Goal: Complete application form: Complete application form

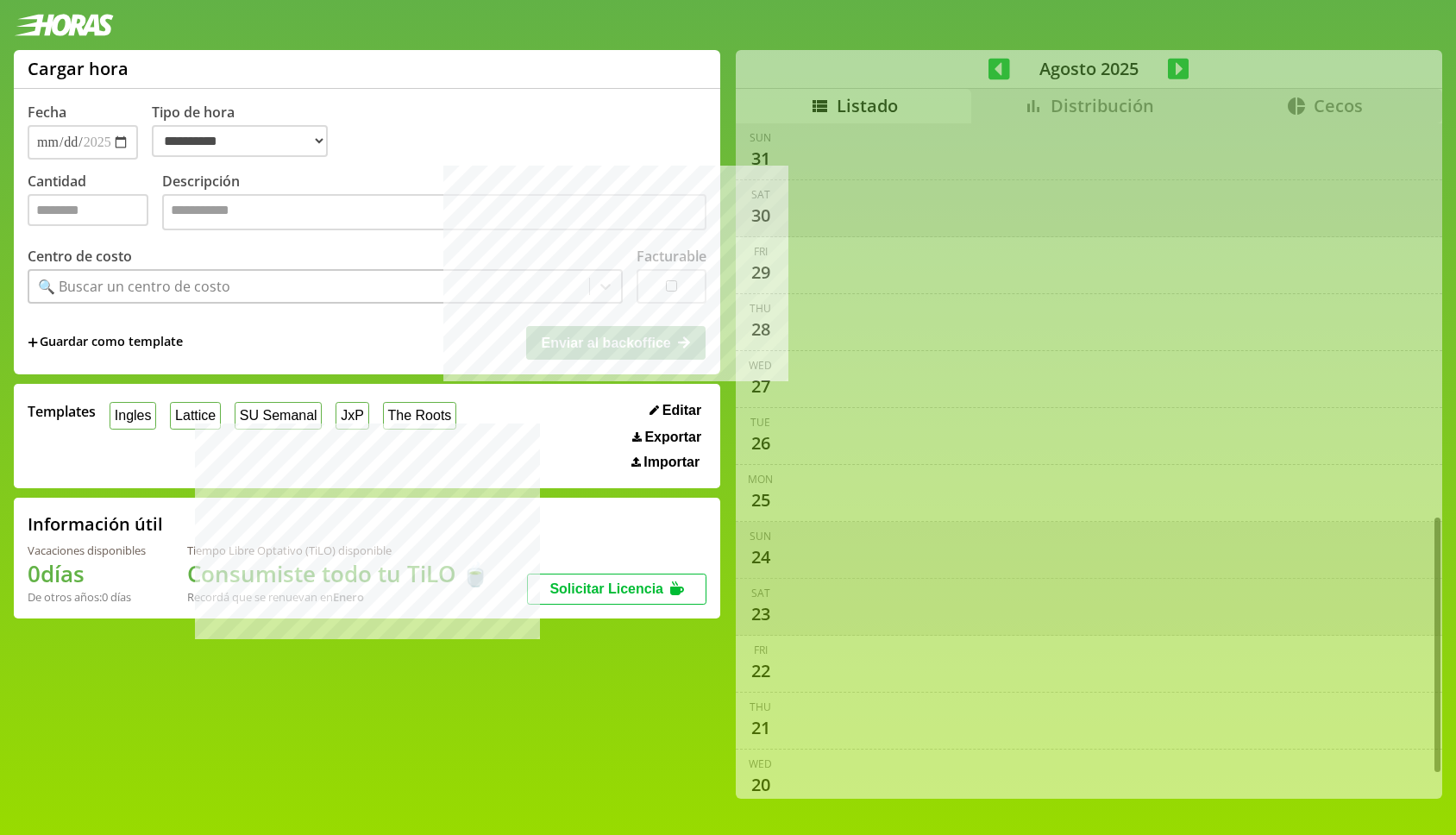
select select "**********"
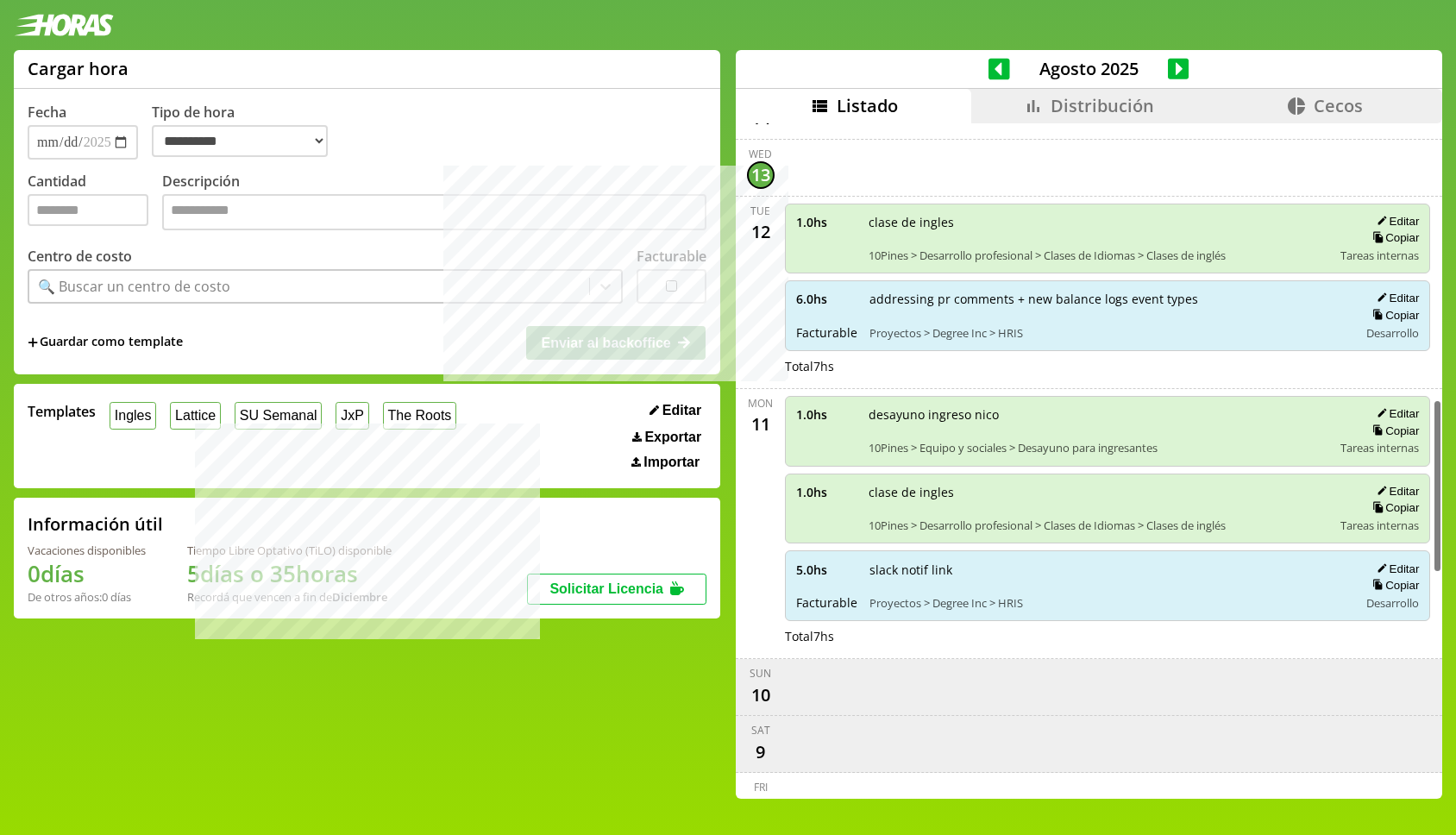
scroll to position [1070, 0]
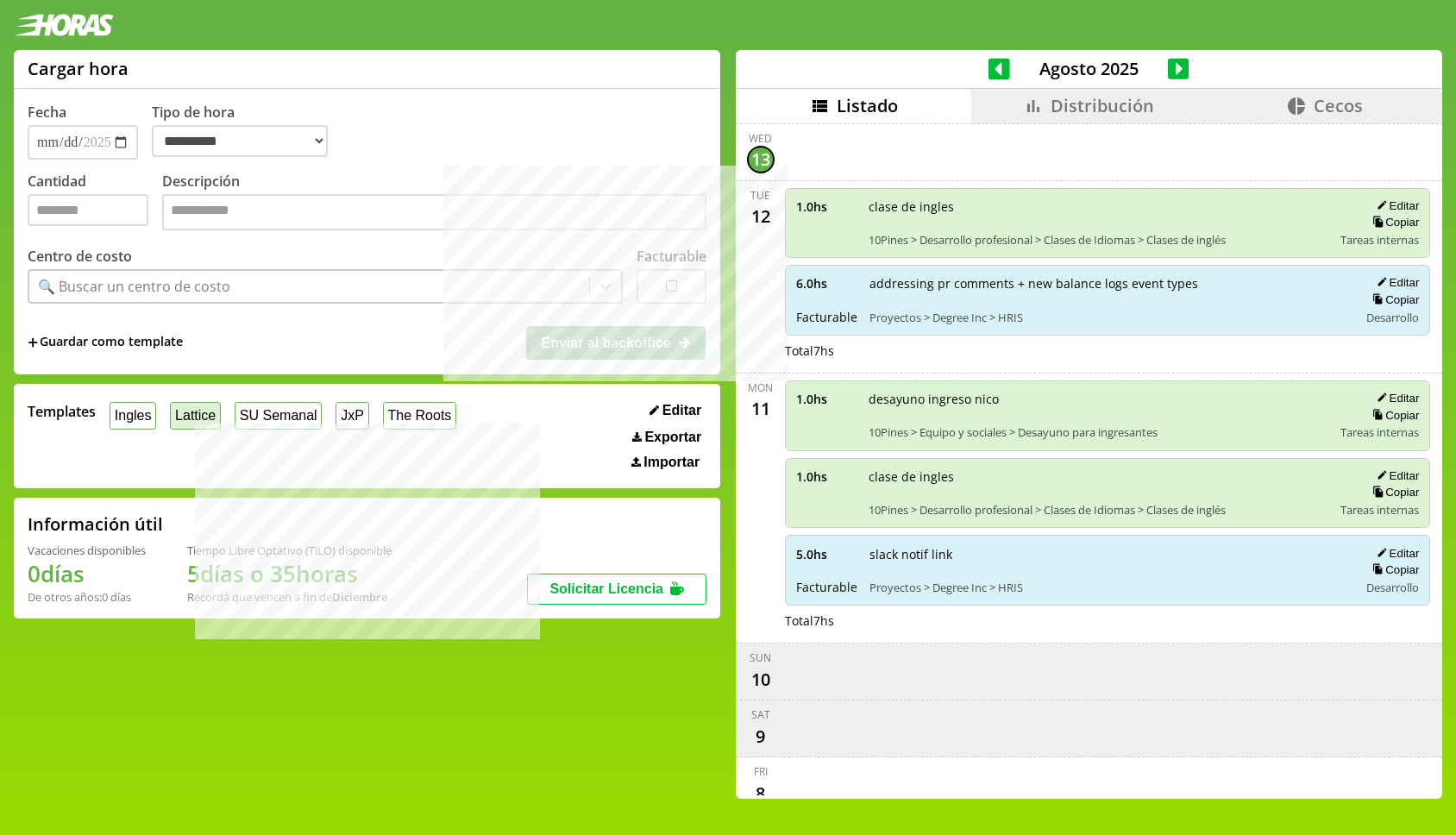
click at [189, 418] on button "Lattice" at bounding box center [195, 416] width 51 height 27
type input "*"
click at [213, 281] on div "Proyectos > Degree Inc > HRIS" at bounding box center [135, 286] width 195 height 19
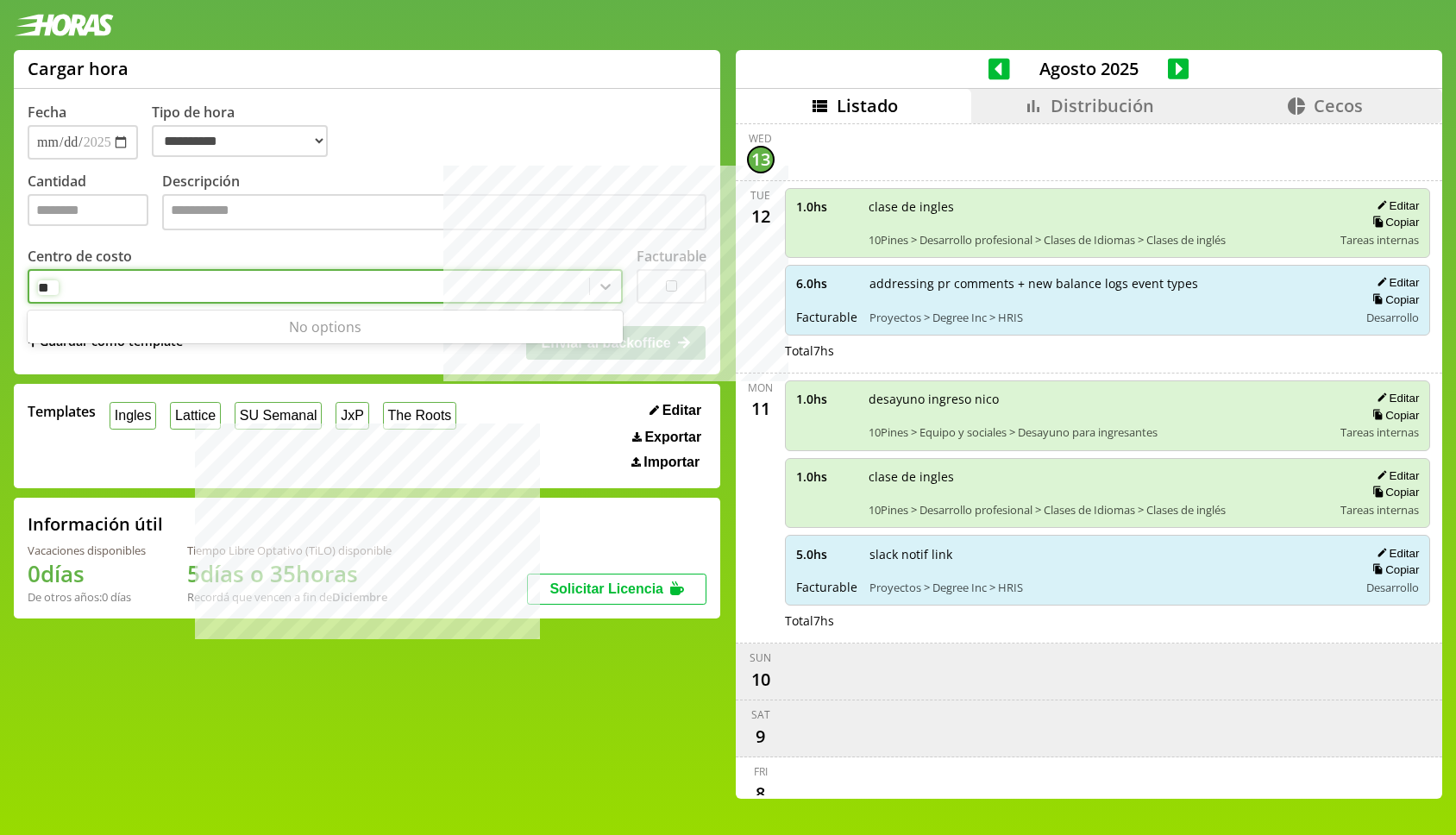
type input "*"
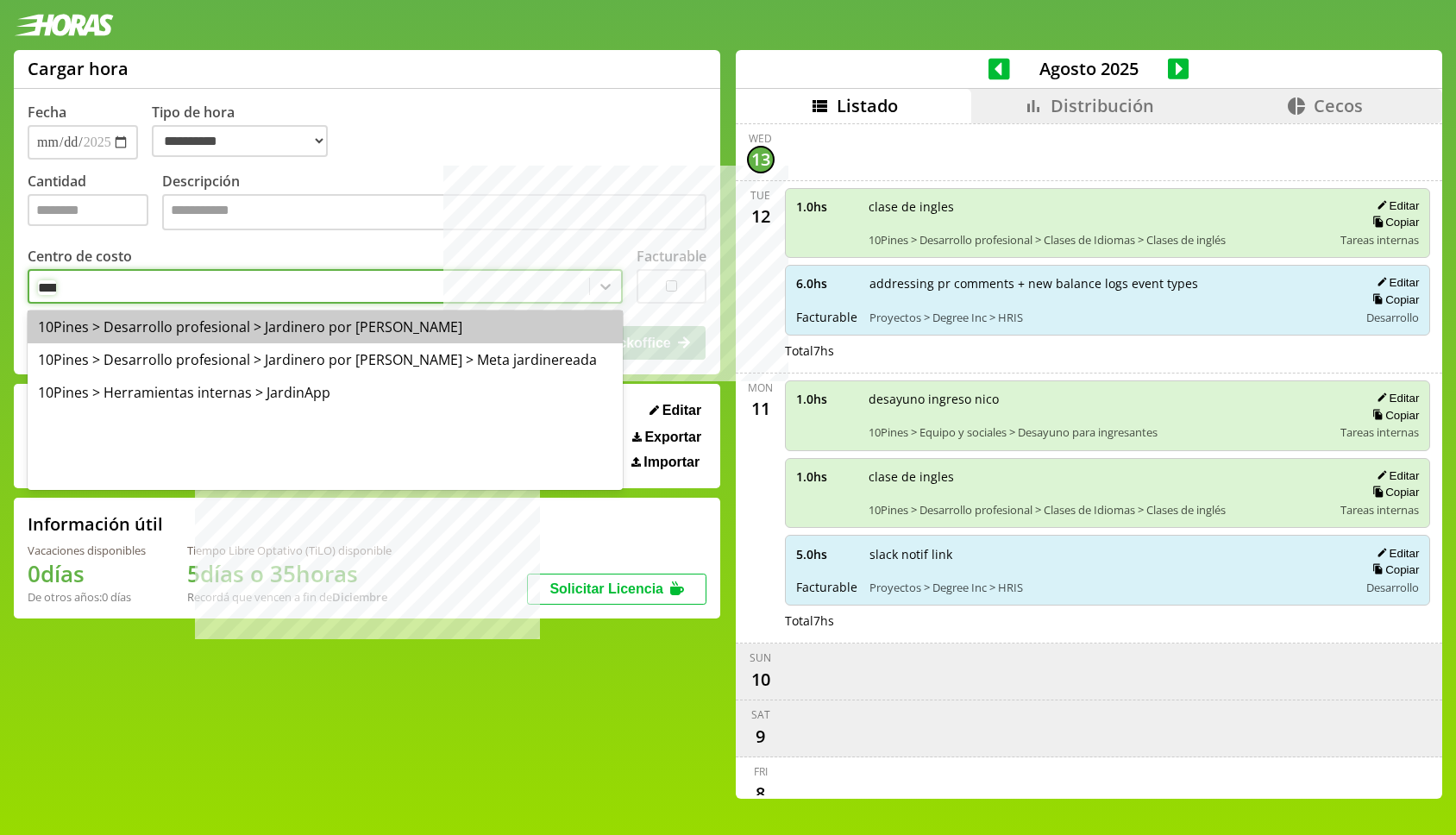
type input "*****"
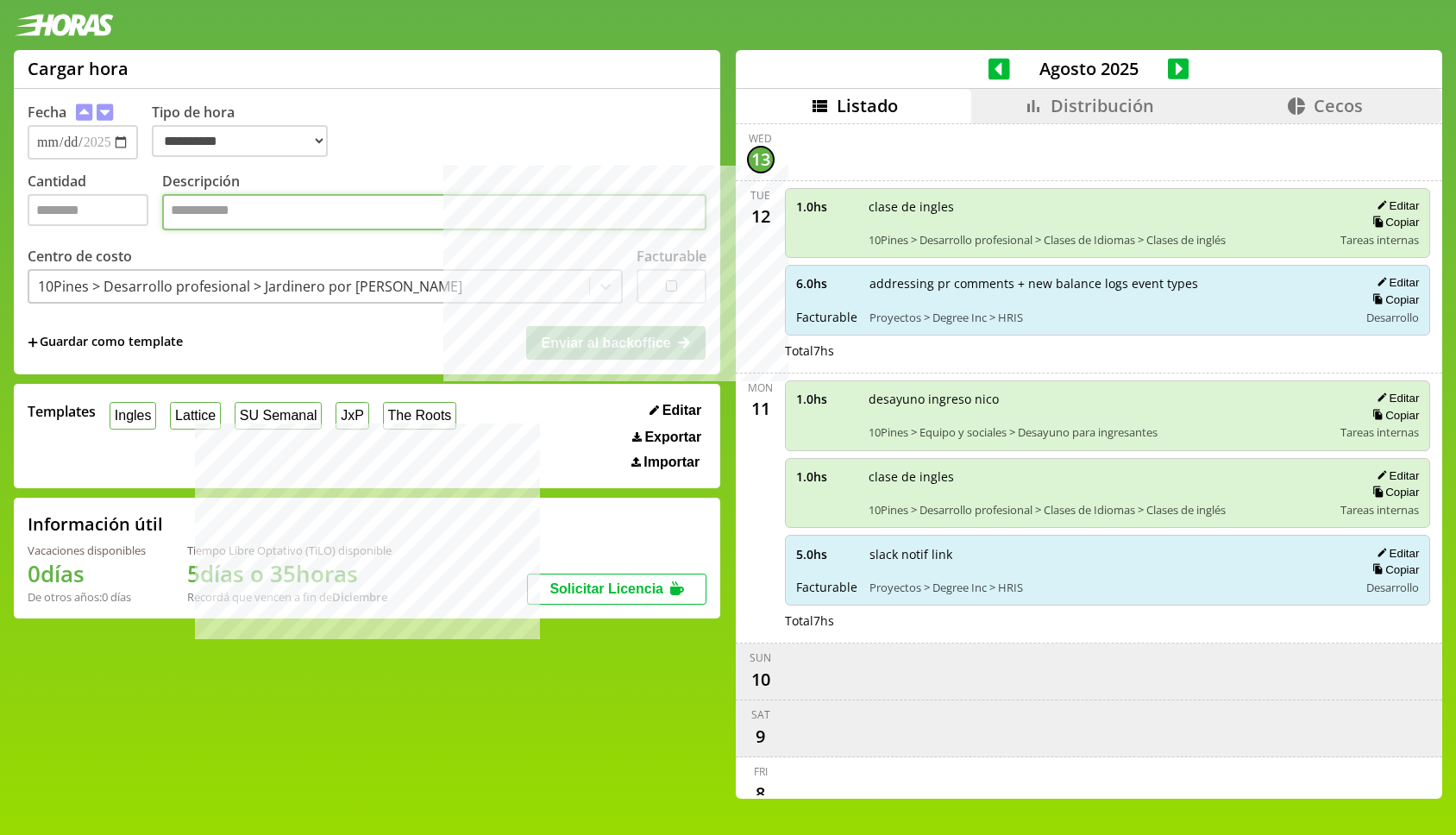
click at [417, 216] on textarea "Descripción" at bounding box center [434, 212] width 544 height 36
click at [60, 218] on input "*" at bounding box center [89, 210] width 121 height 32
type input "*"
click at [280, 224] on textarea "Descripción" at bounding box center [434, 212] width 544 height 36
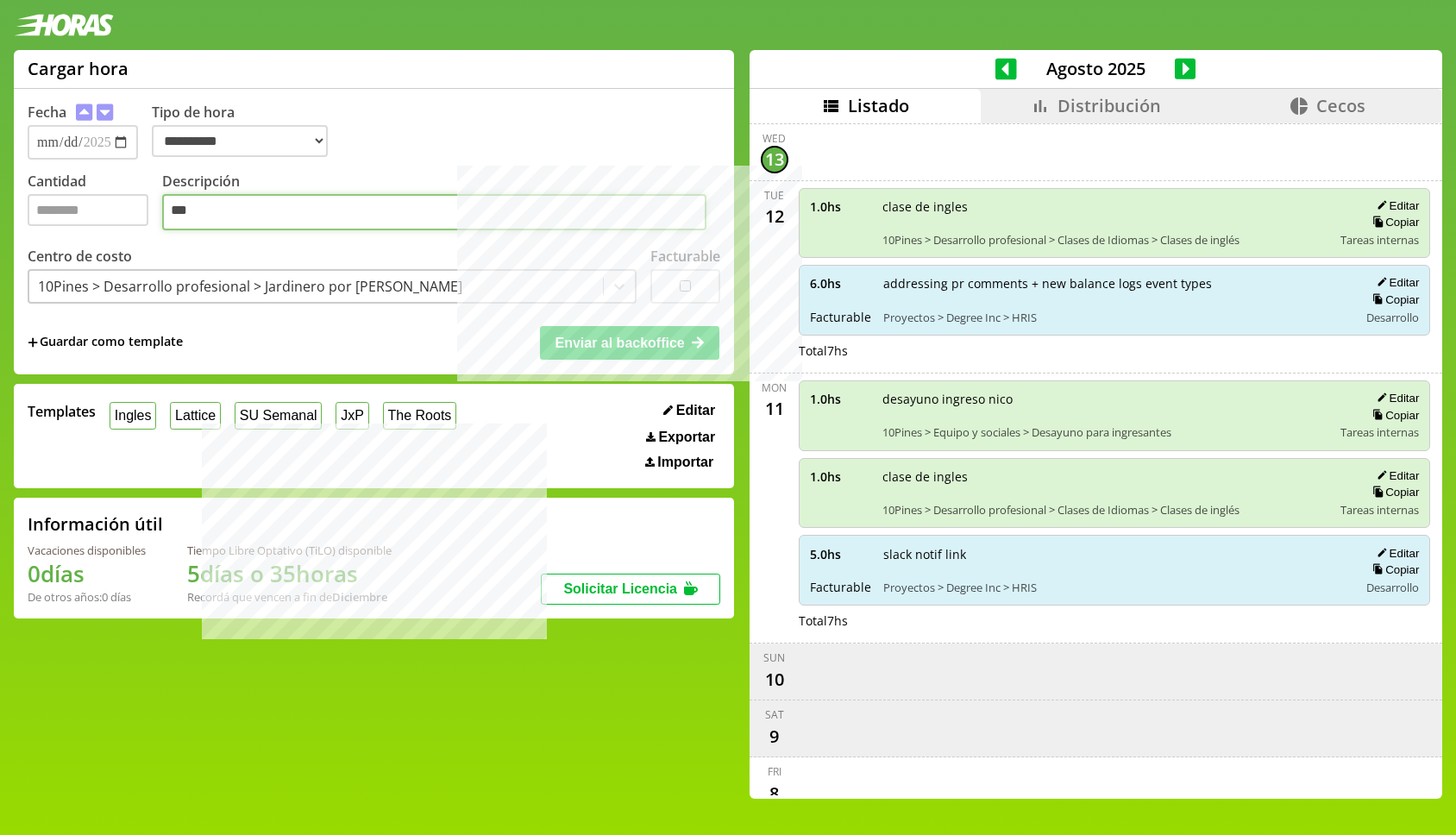
type textarea "***"
click at [649, 343] on span "Enviar al backoffice" at bounding box center [619, 342] width 129 height 14
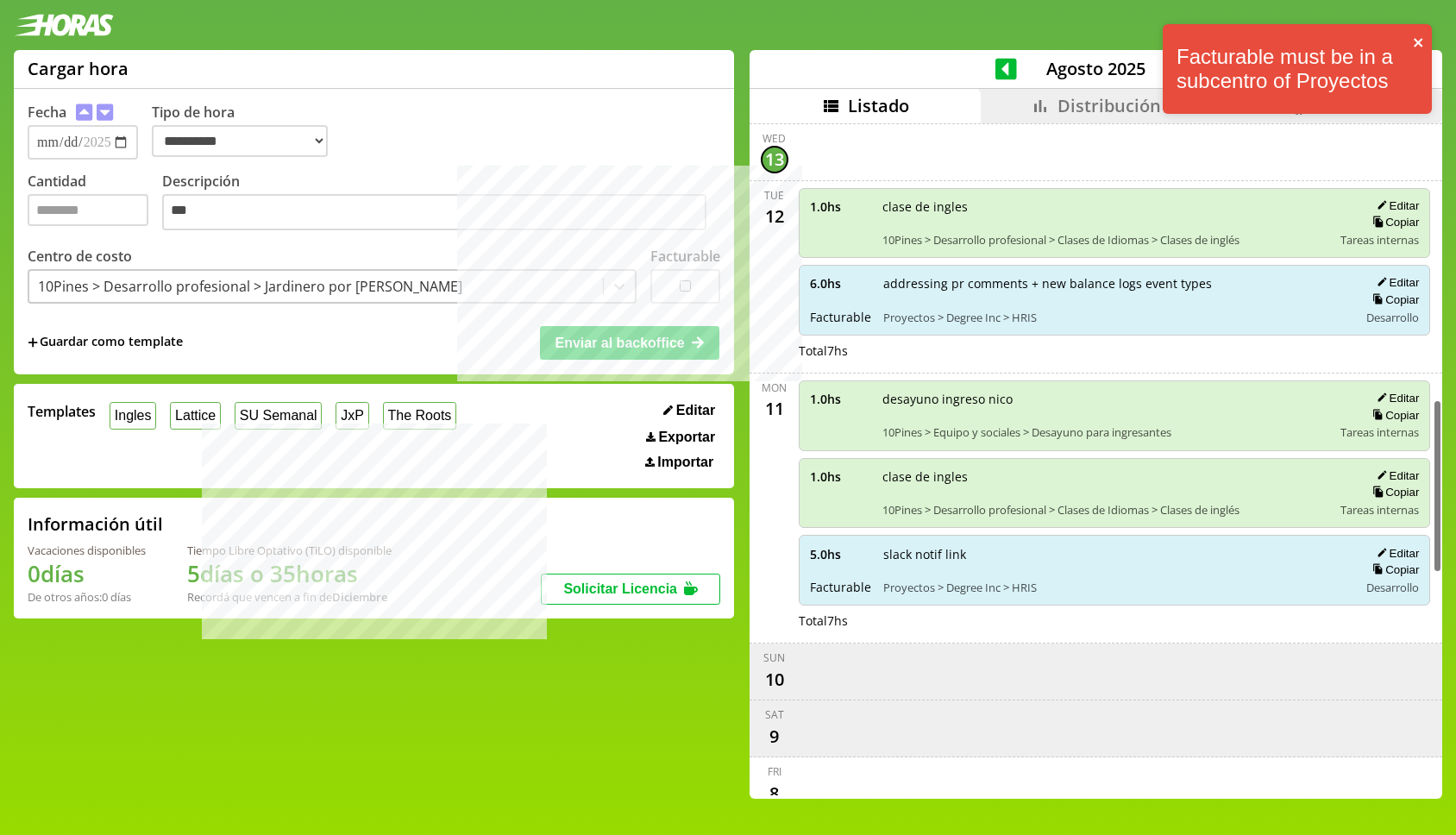
click at [1417, 41] on icon "close" at bounding box center [1418, 42] width 10 height 10
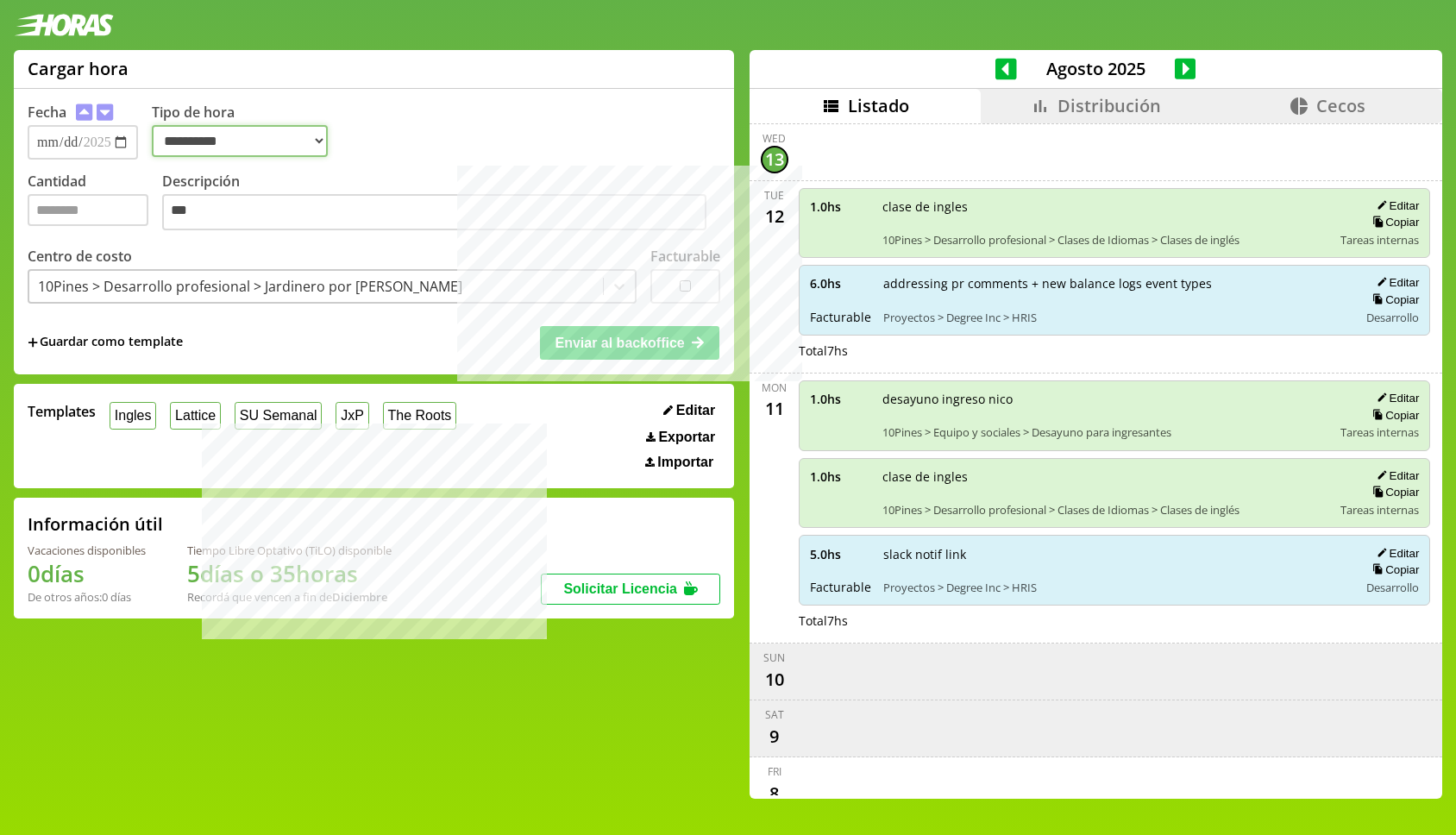
click at [327, 127] on select "**********" at bounding box center [239, 140] width 176 height 32
click at [165, 125] on select "**********" at bounding box center [239, 140] width 176 height 32
click at [647, 358] on button "Enviar al backoffice" at bounding box center [630, 342] width 180 height 33
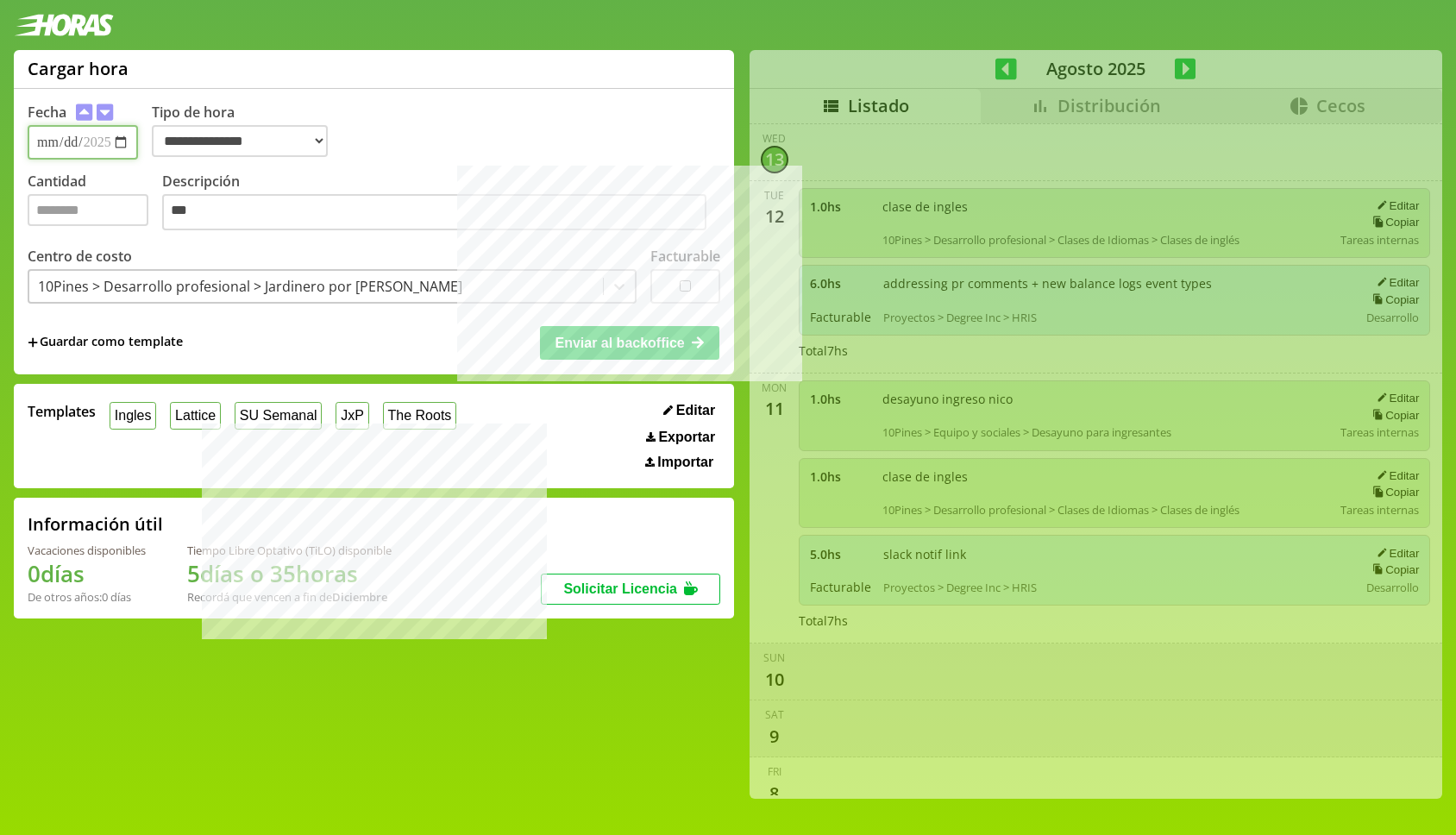
select select "**********"
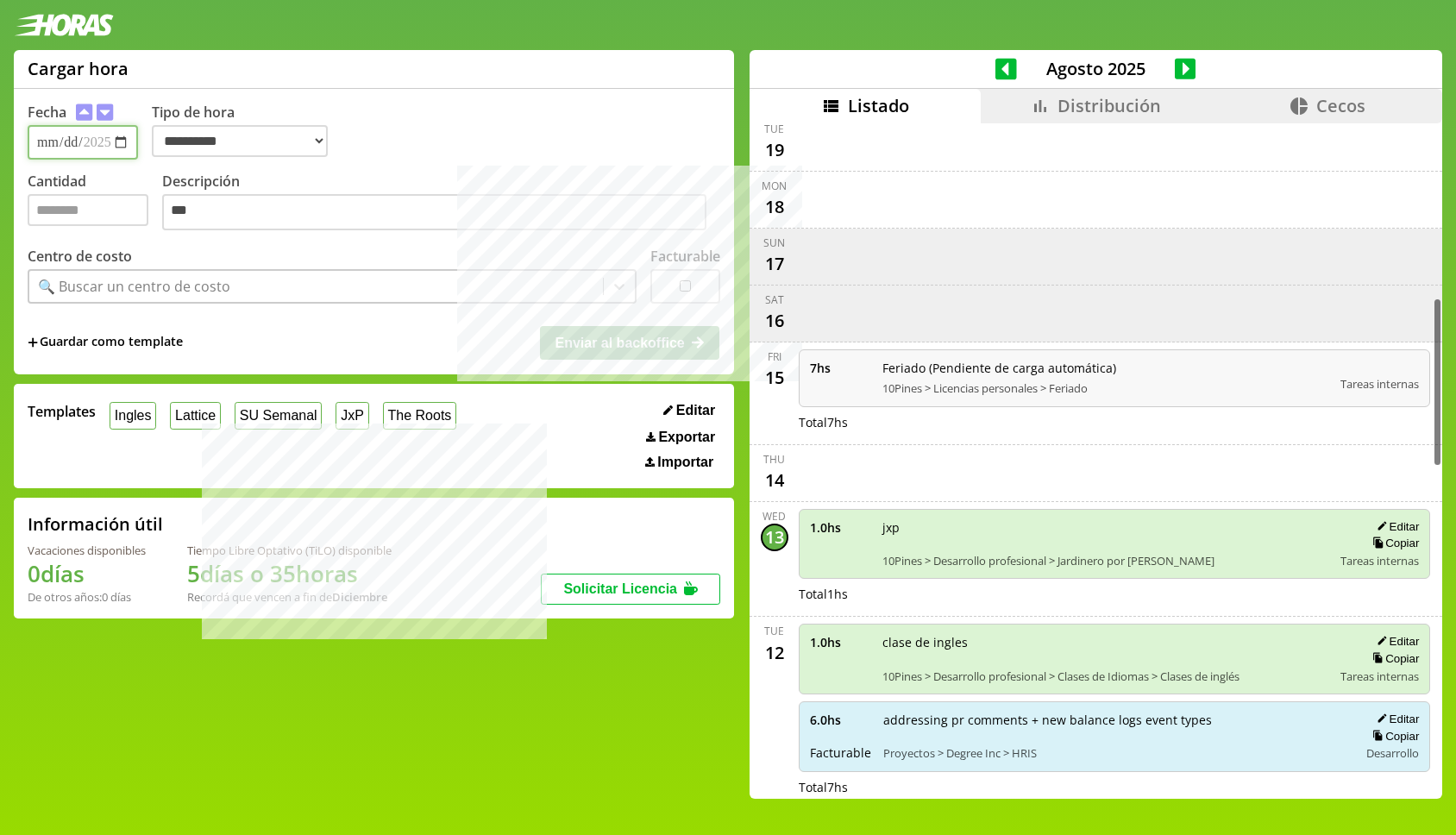
scroll to position [717, 0]
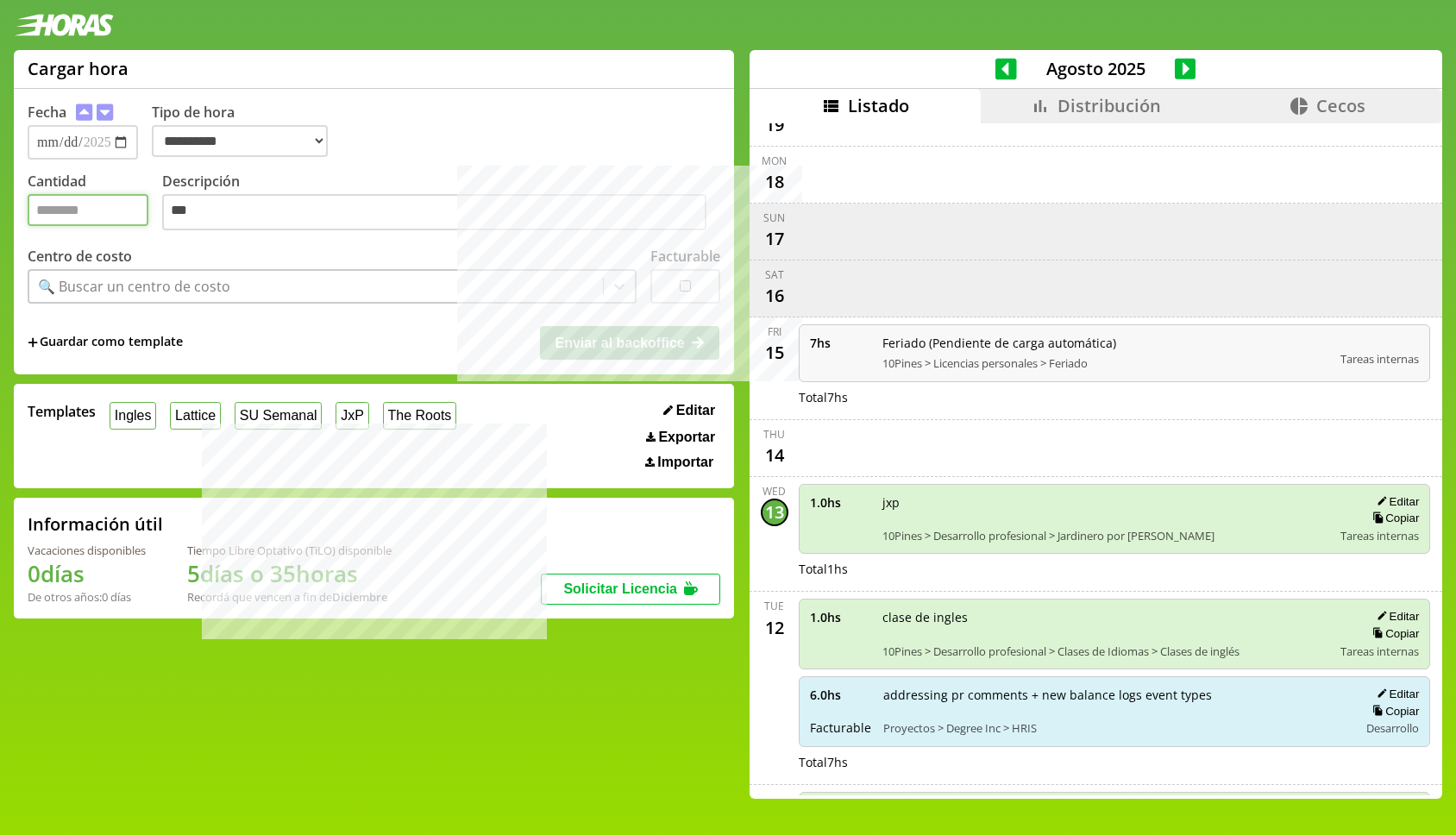
click at [130, 200] on input "Cantidad" at bounding box center [89, 210] width 121 height 32
type input "*"
click at [364, 288] on div "🔍 Buscar un centro de costo" at bounding box center [315, 286] width 574 height 29
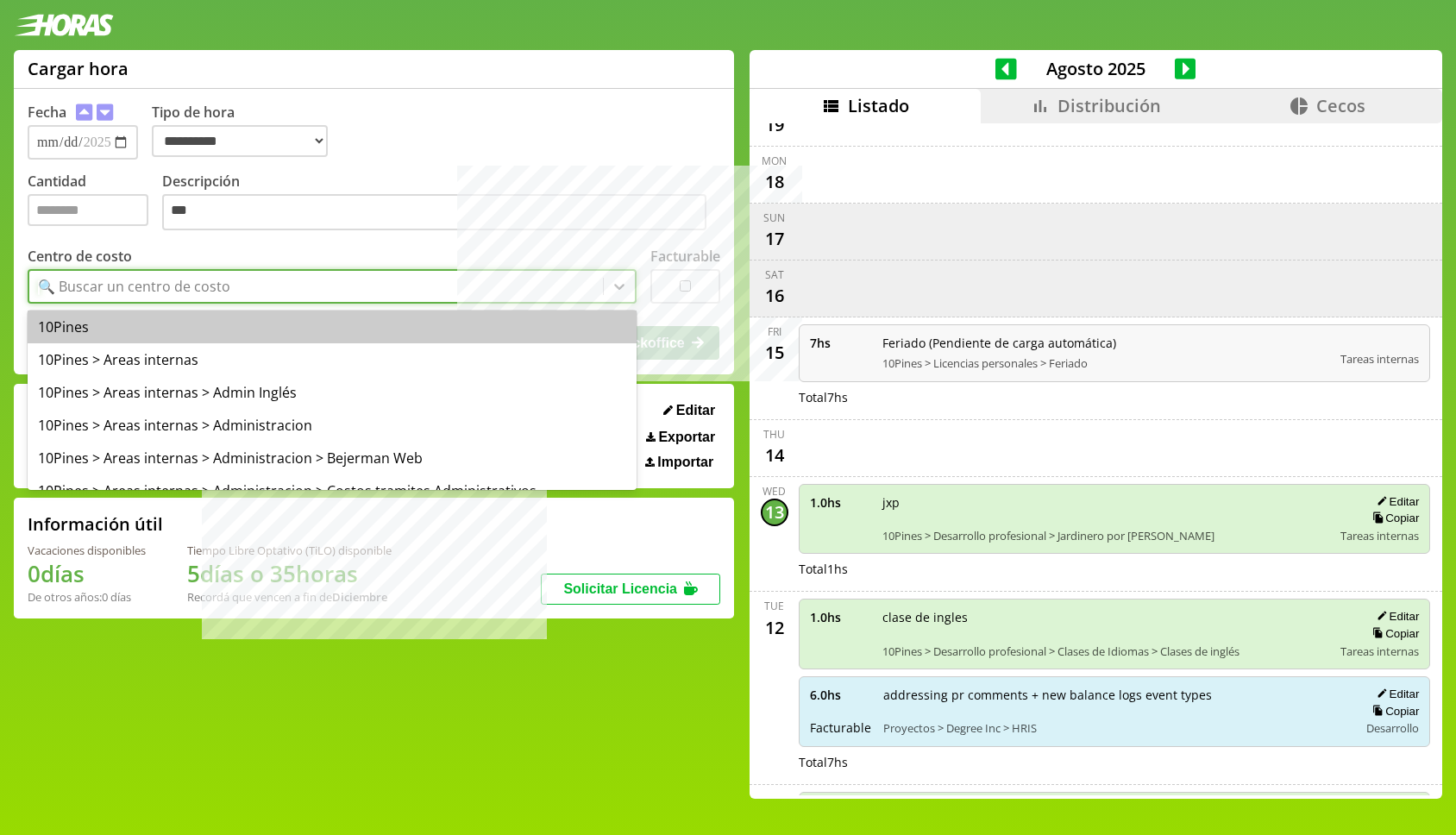
click at [364, 288] on div "🔍 Buscar un centro de costo" at bounding box center [315, 286] width 574 height 29
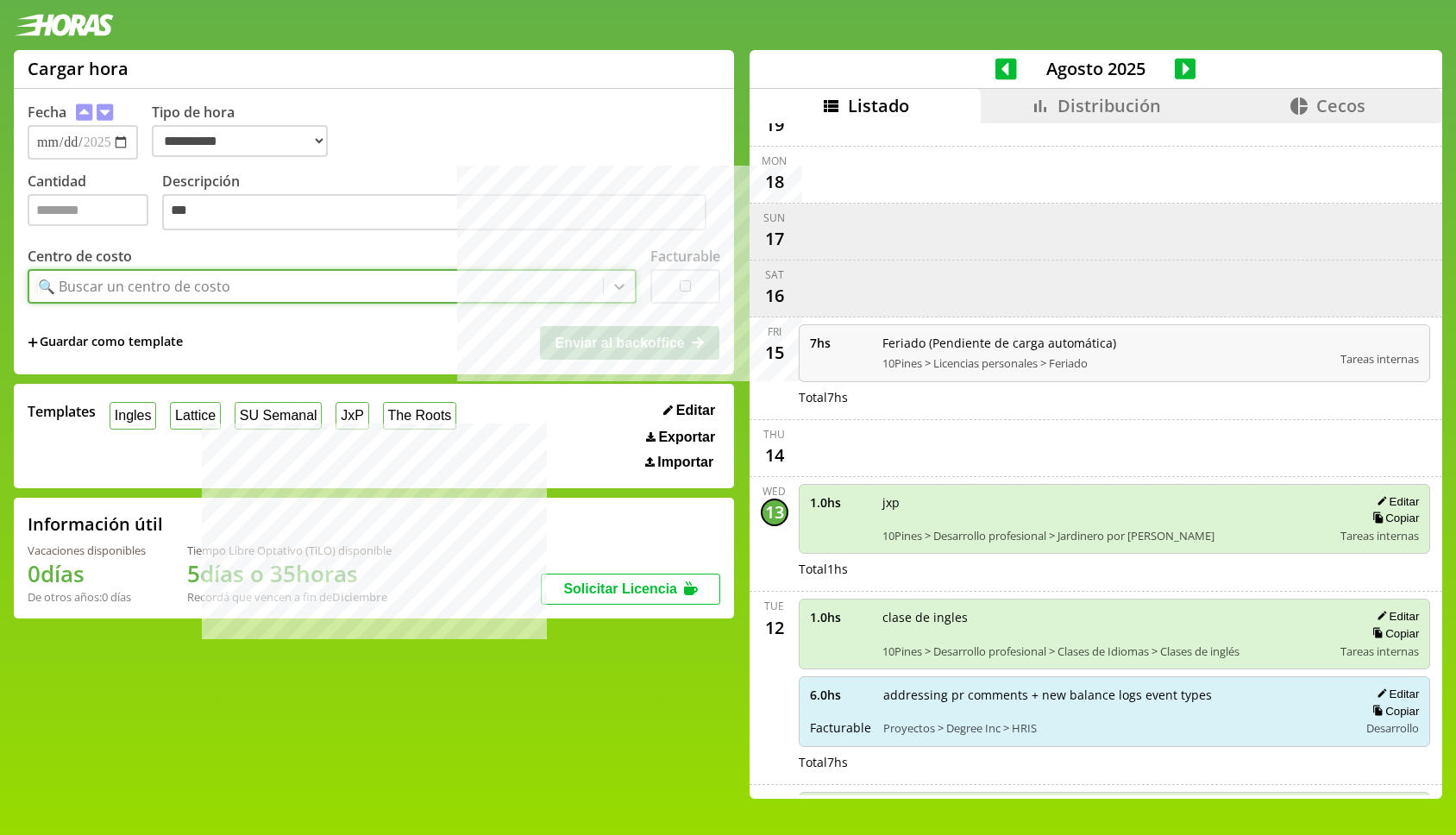
click at [364, 288] on div "🔍 Buscar un centro de costo" at bounding box center [315, 286] width 574 height 29
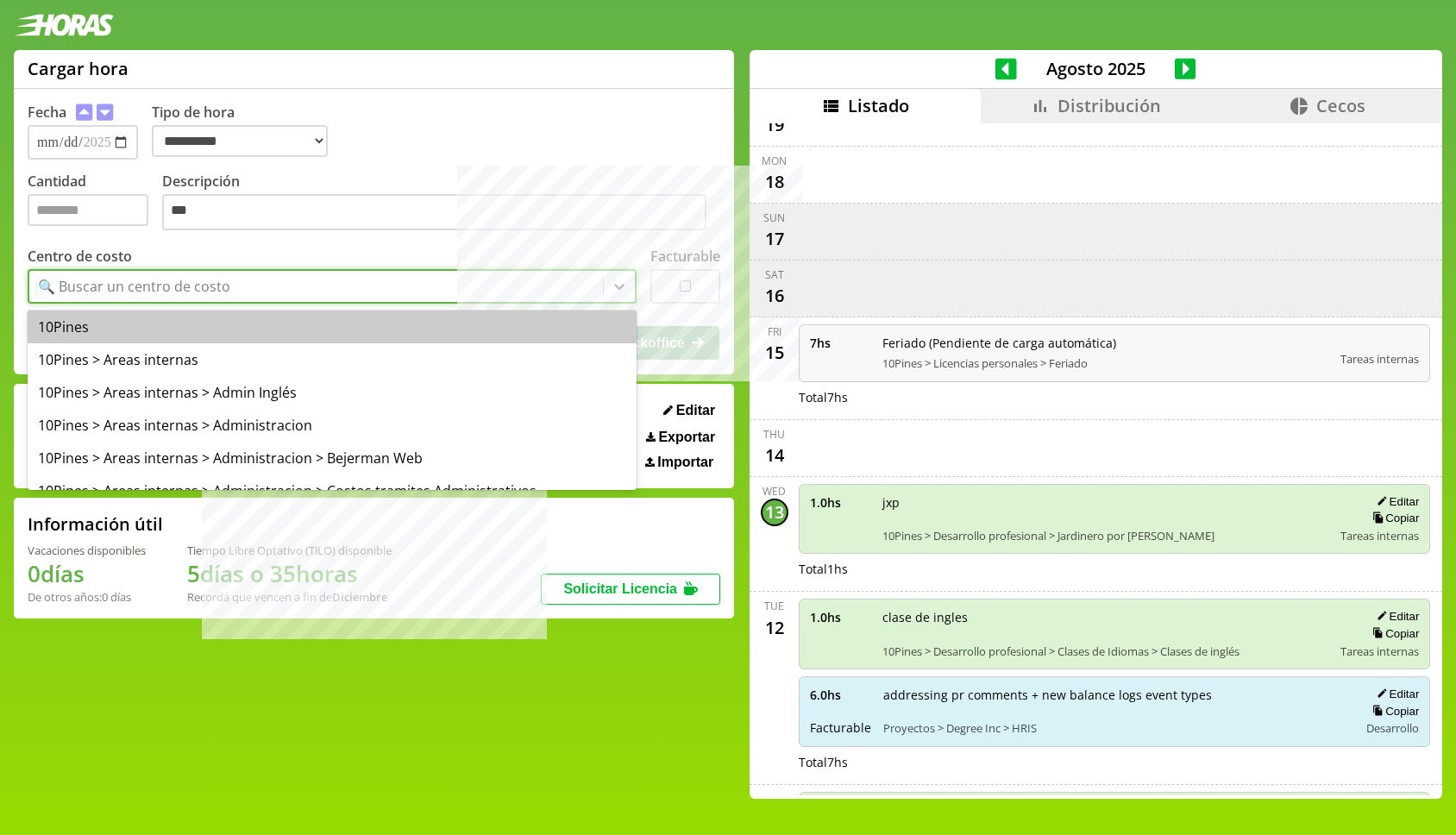
click at [364, 288] on div "🔍 Buscar un centro de costo" at bounding box center [315, 286] width 574 height 29
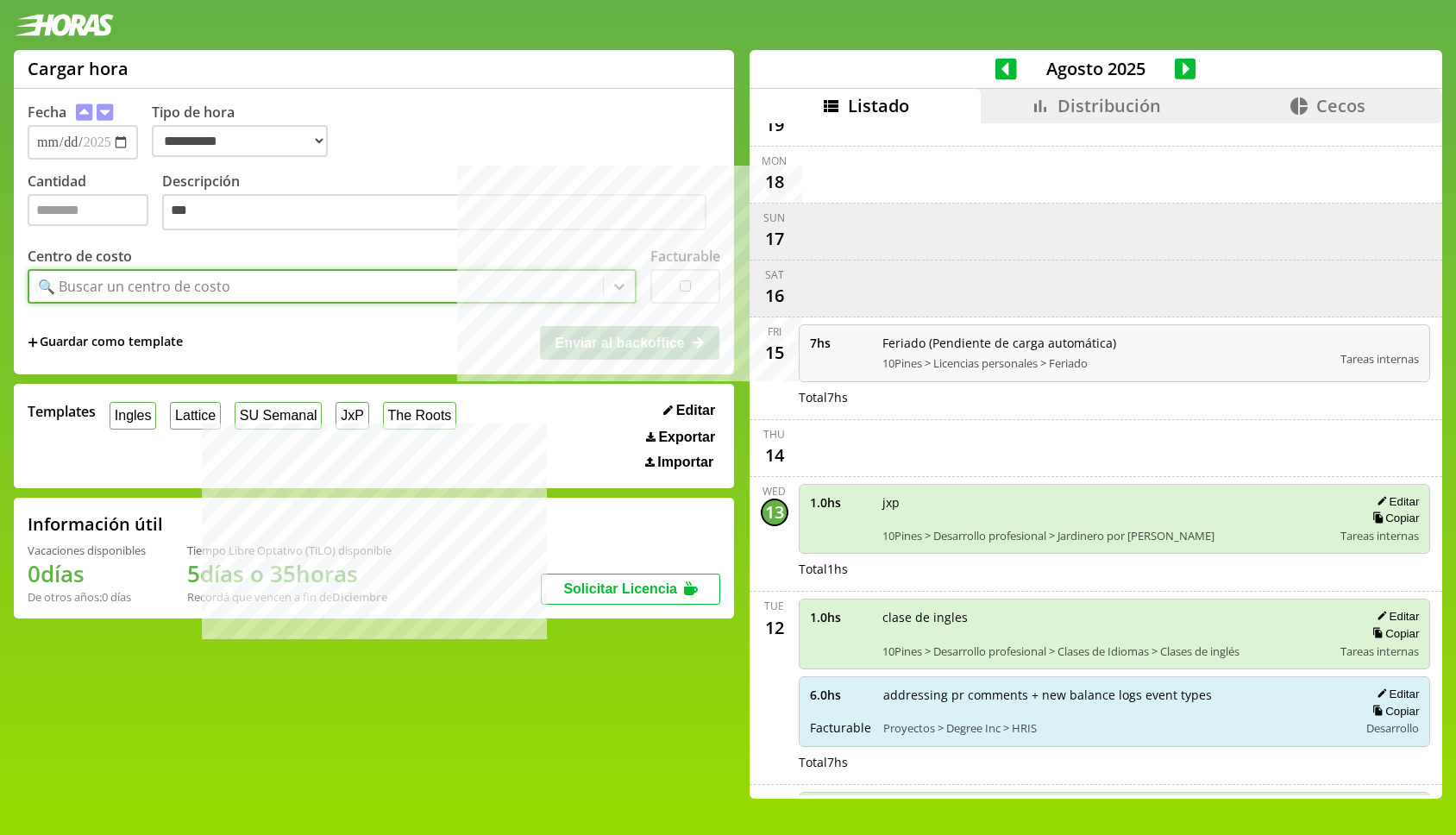
click at [364, 288] on div "🔍 Buscar un centro de costo" at bounding box center [315, 286] width 574 height 29
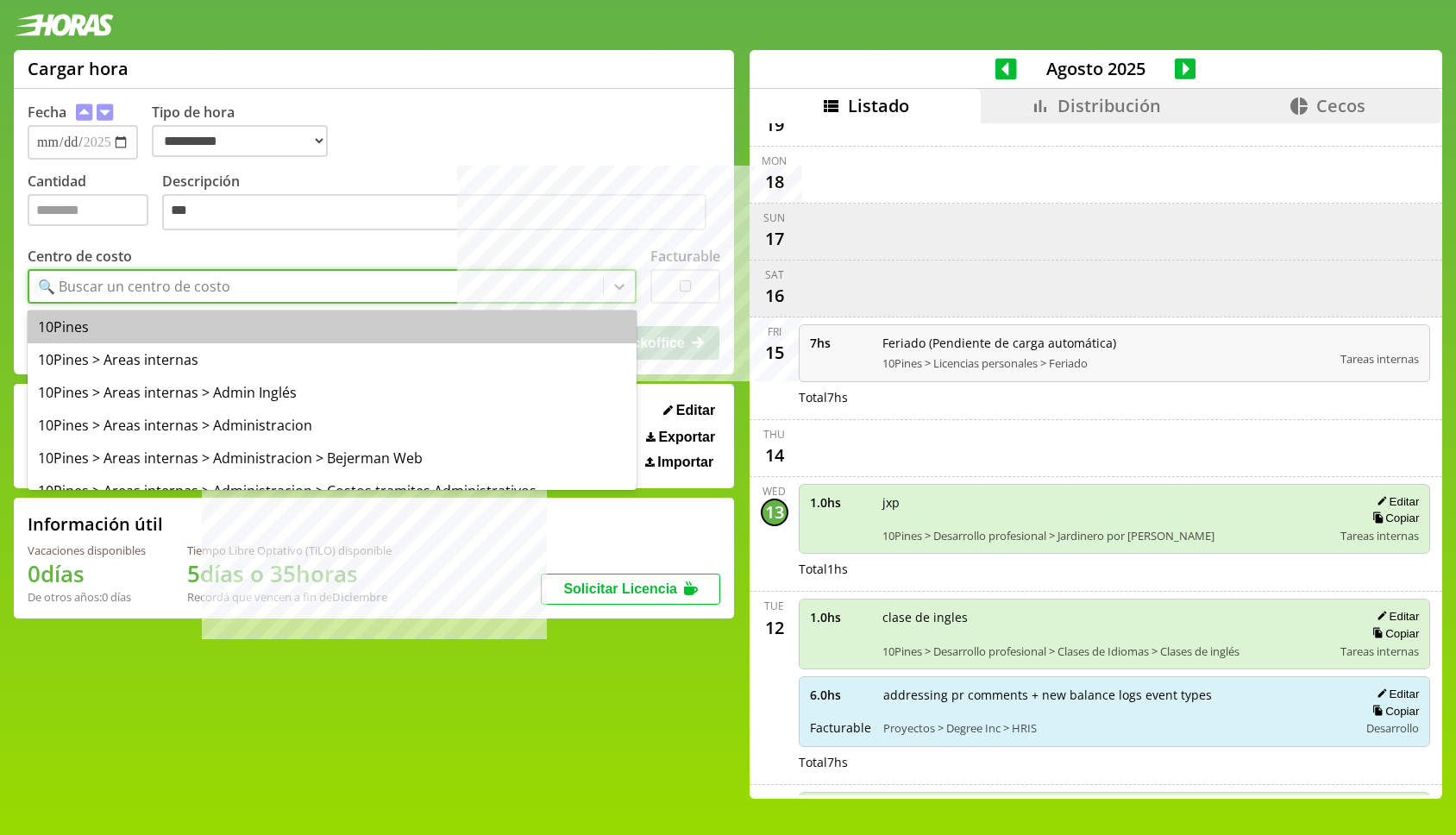
click at [364, 288] on div "🔍 Buscar un centro de costo" at bounding box center [315, 286] width 574 height 29
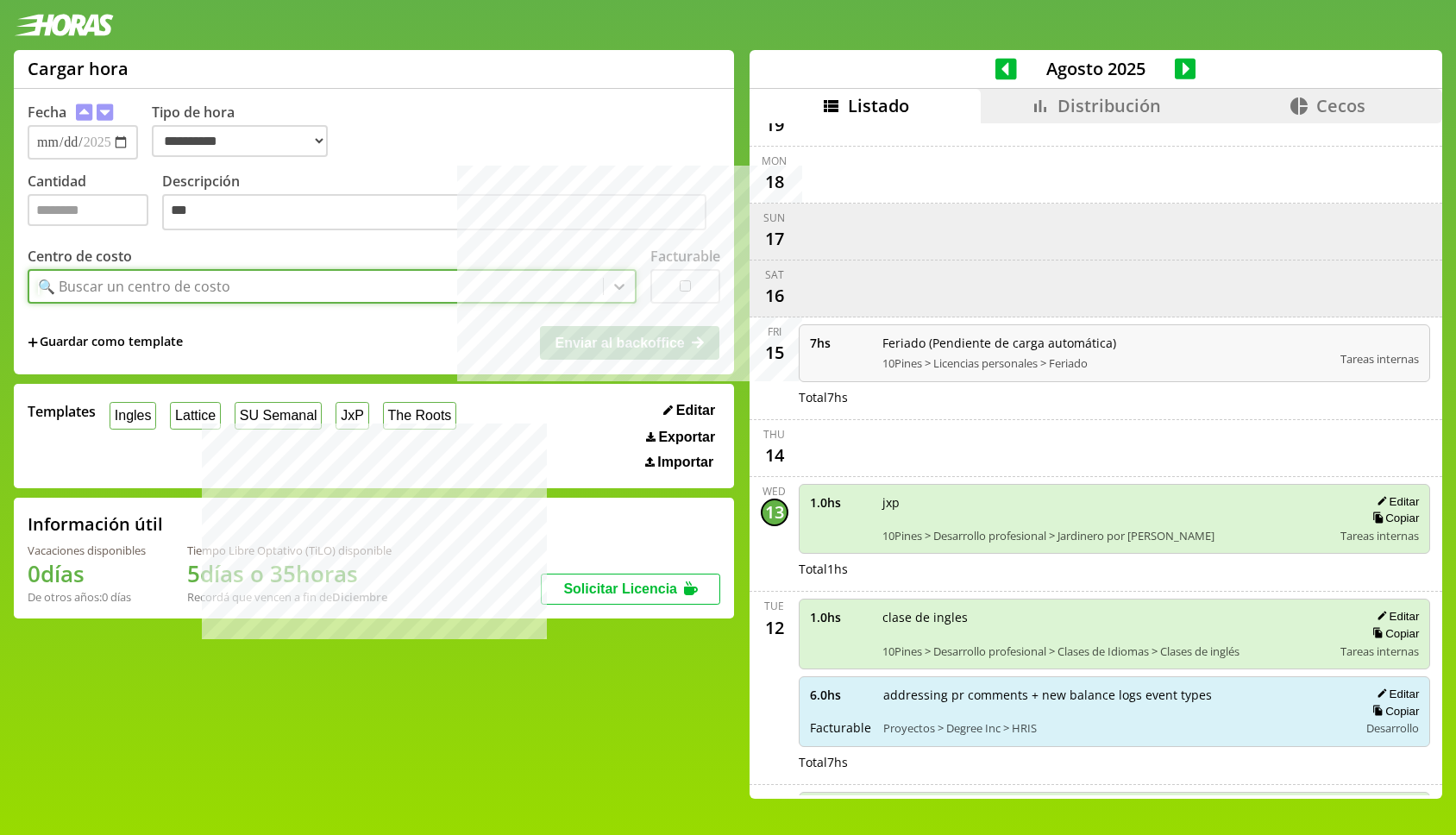
click at [364, 288] on div "🔍 Buscar un centro de costo" at bounding box center [315, 286] width 574 height 29
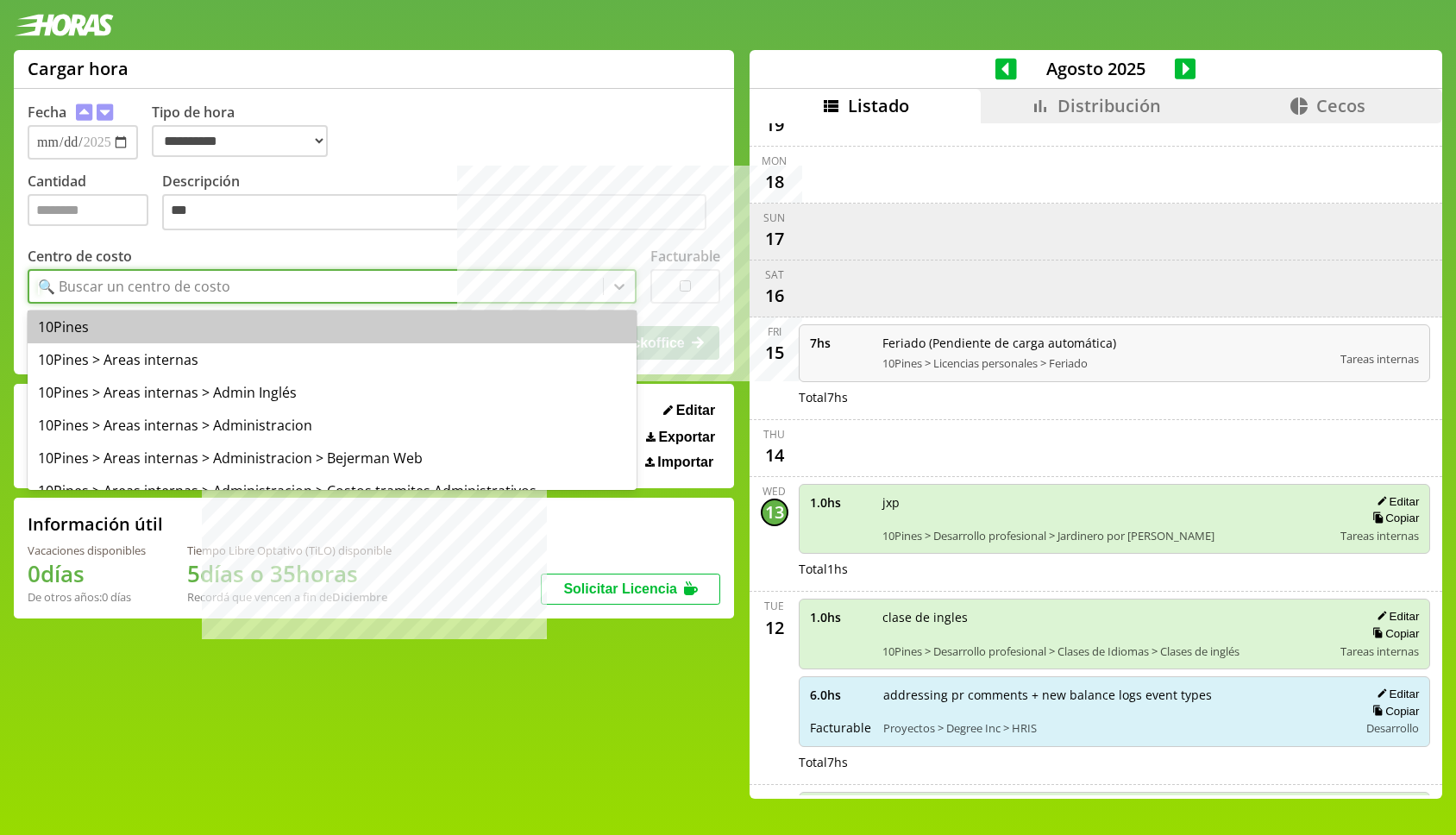
click at [364, 288] on div "🔍 Buscar un centro de costo" at bounding box center [315, 286] width 574 height 29
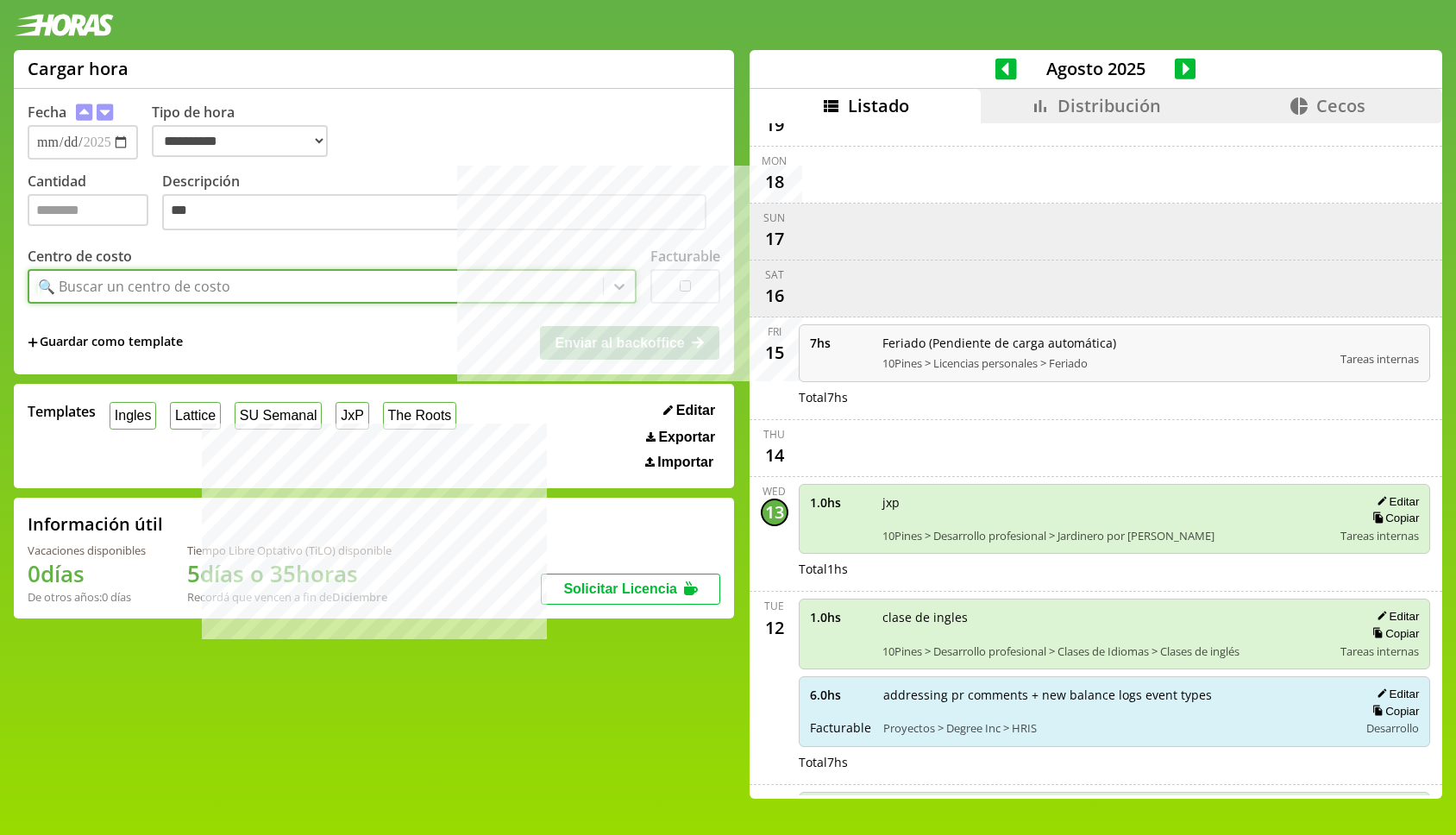
click at [364, 288] on div "🔍 Buscar un centro de costo" at bounding box center [315, 286] width 574 height 29
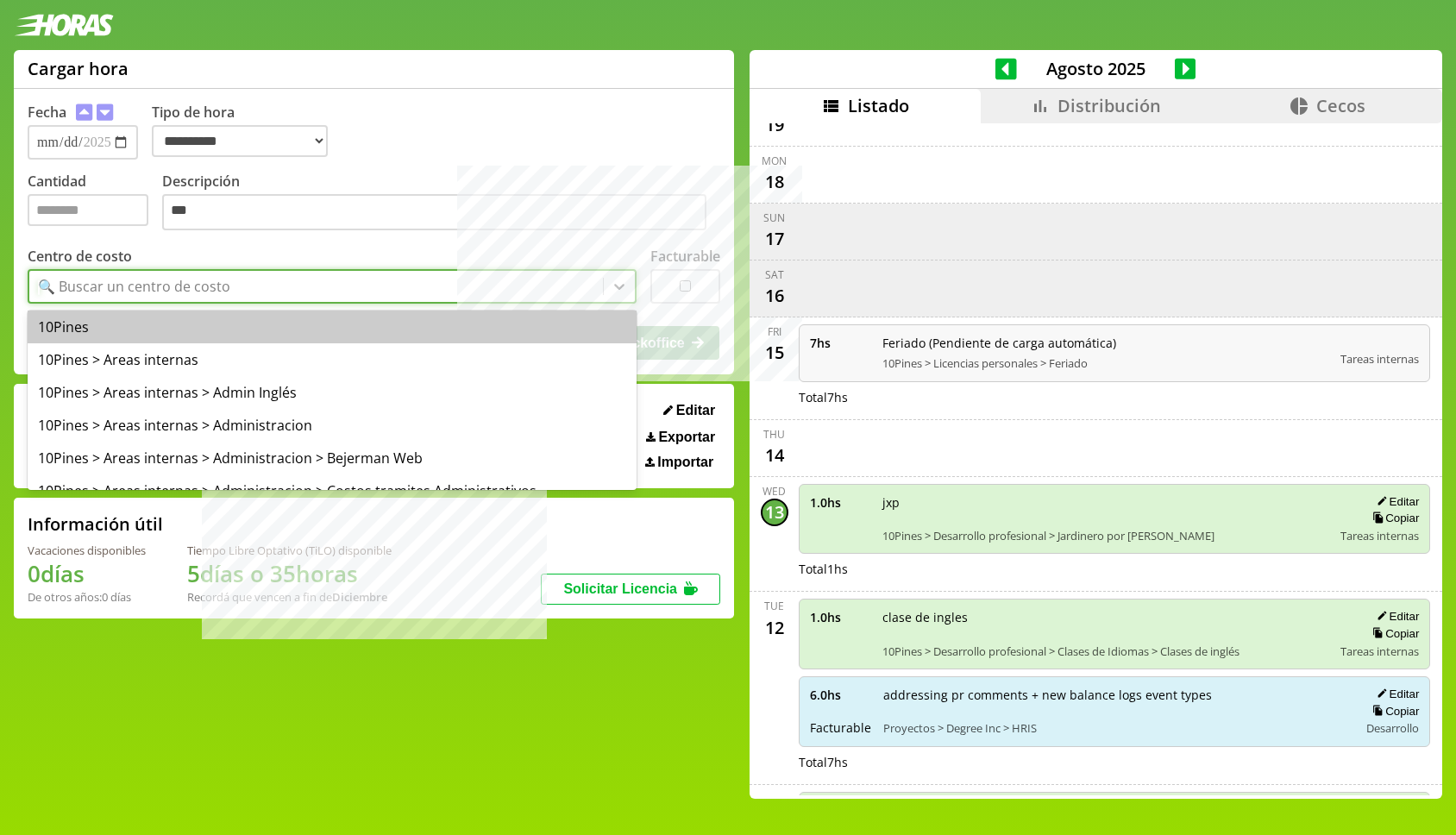
click at [364, 288] on div "🔍 Buscar un centro de costo" at bounding box center [315, 286] width 574 height 29
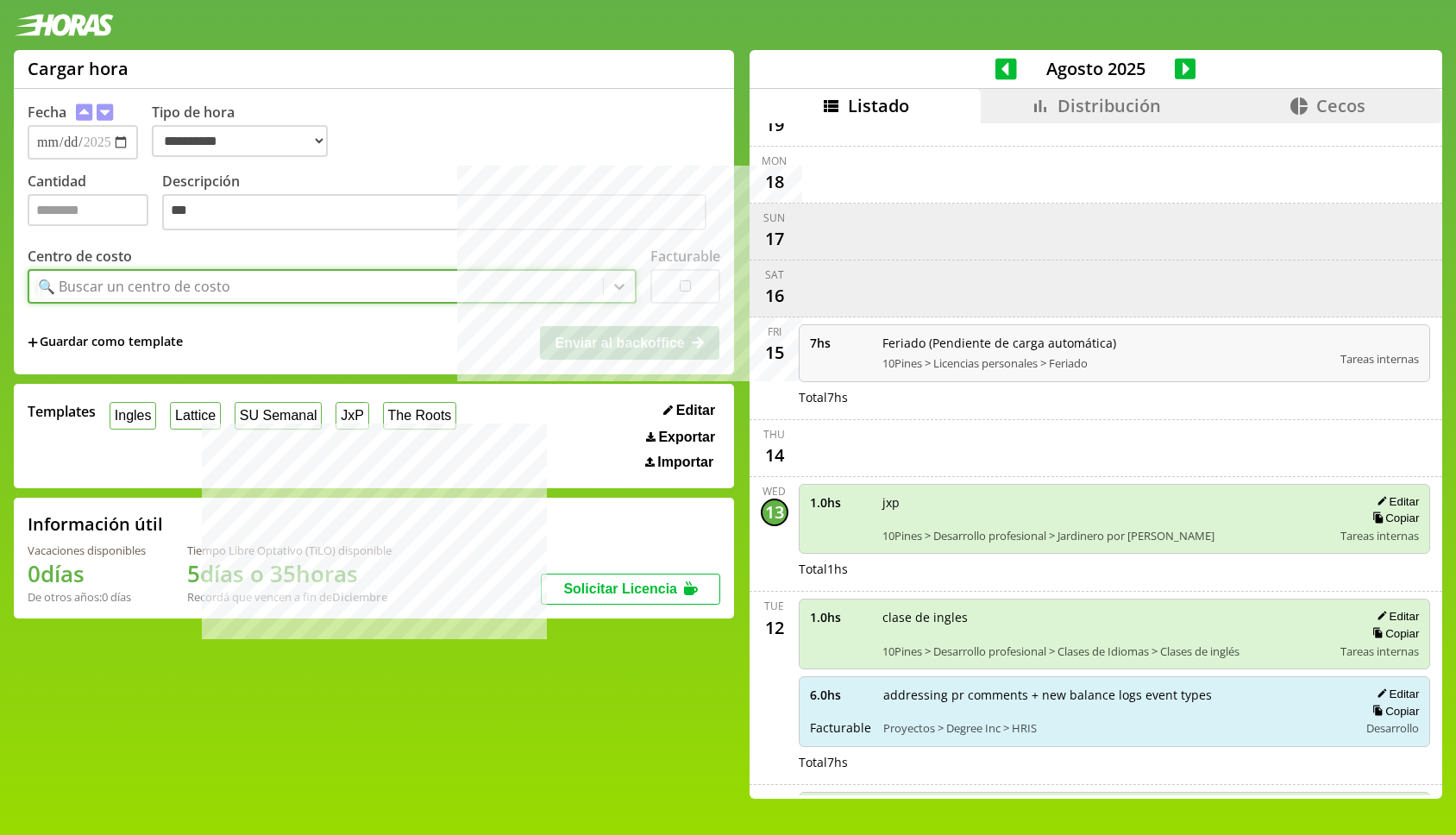
click at [364, 288] on div "🔍 Buscar un centro de costo" at bounding box center [315, 286] width 574 height 29
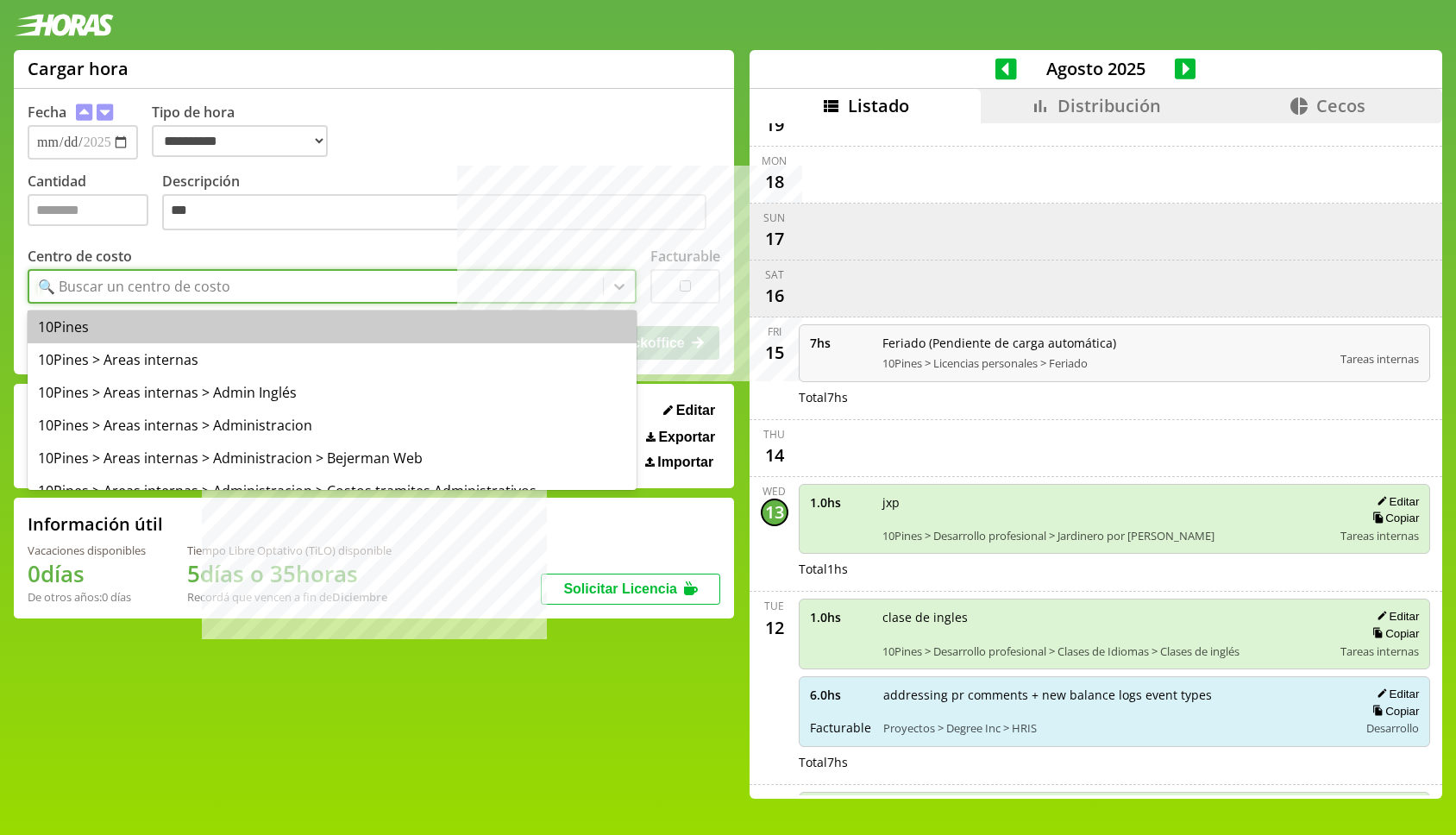
click at [364, 288] on div "🔍 Buscar un centro de costo" at bounding box center [315, 286] width 574 height 29
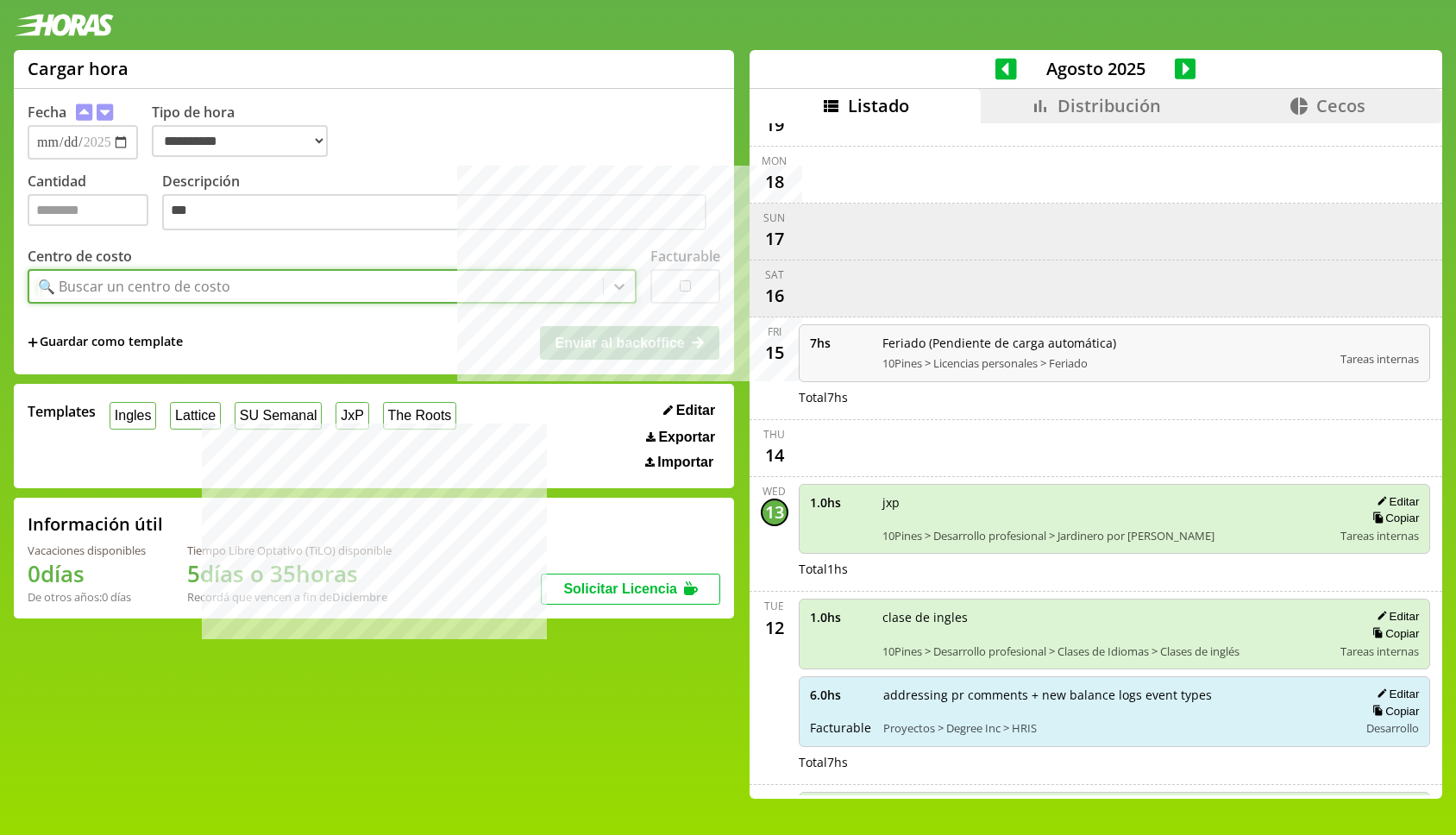
click at [364, 288] on div "🔍 Buscar un centro de costo" at bounding box center [315, 286] width 574 height 29
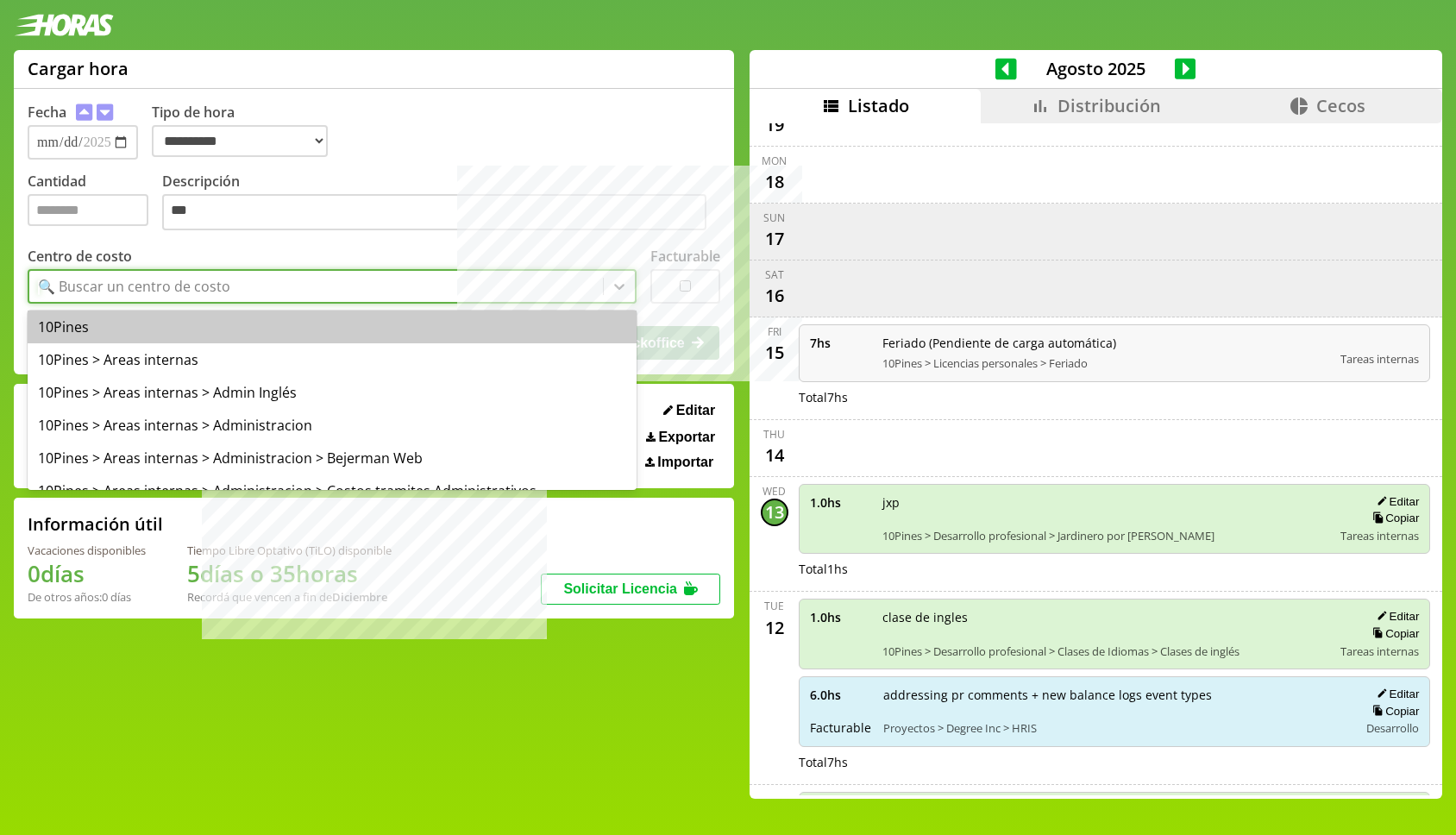
click at [364, 288] on div "🔍 Buscar un centro de costo" at bounding box center [315, 286] width 574 height 29
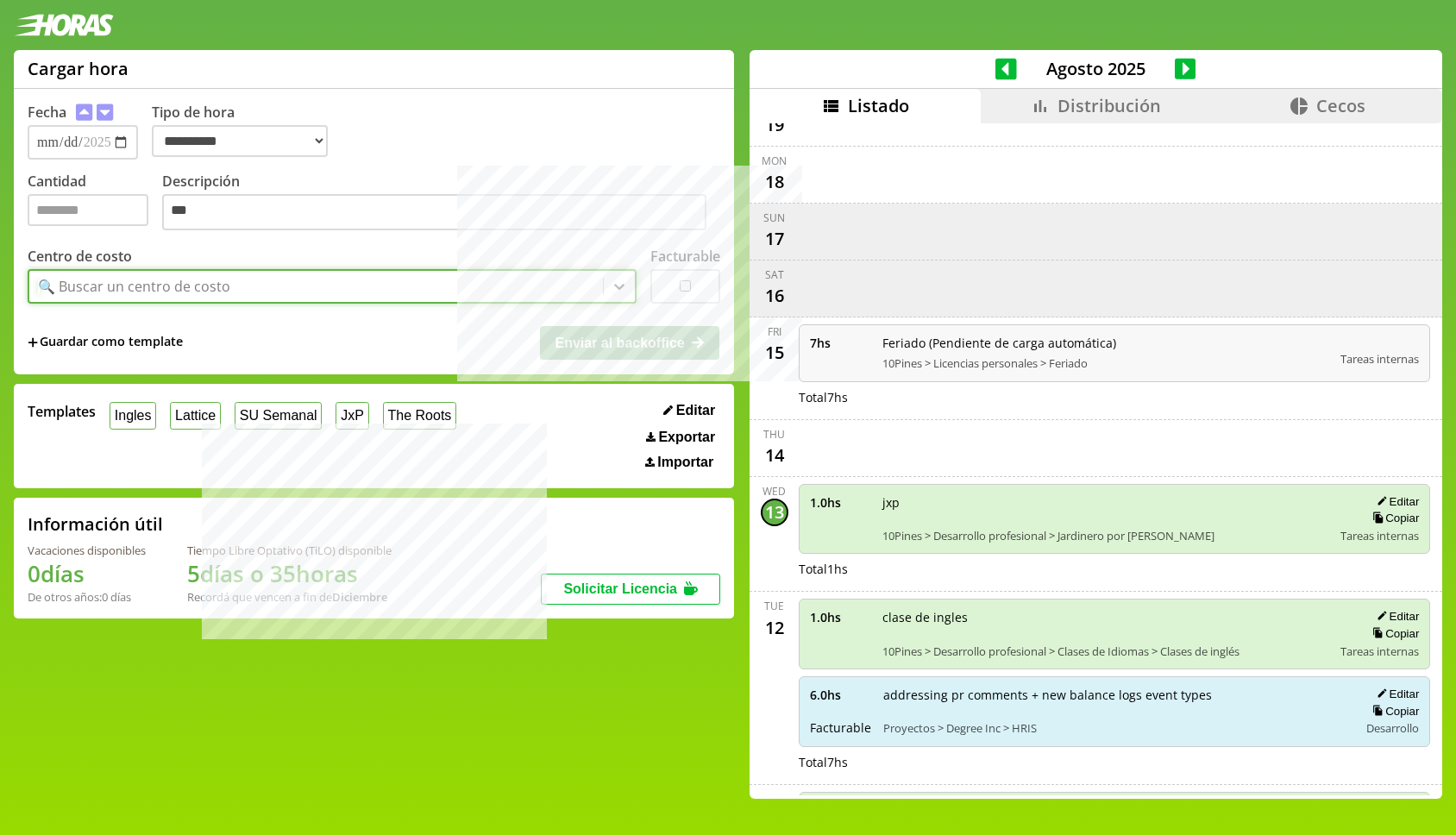
click at [364, 288] on div "🔍 Buscar un centro de costo" at bounding box center [315, 286] width 574 height 29
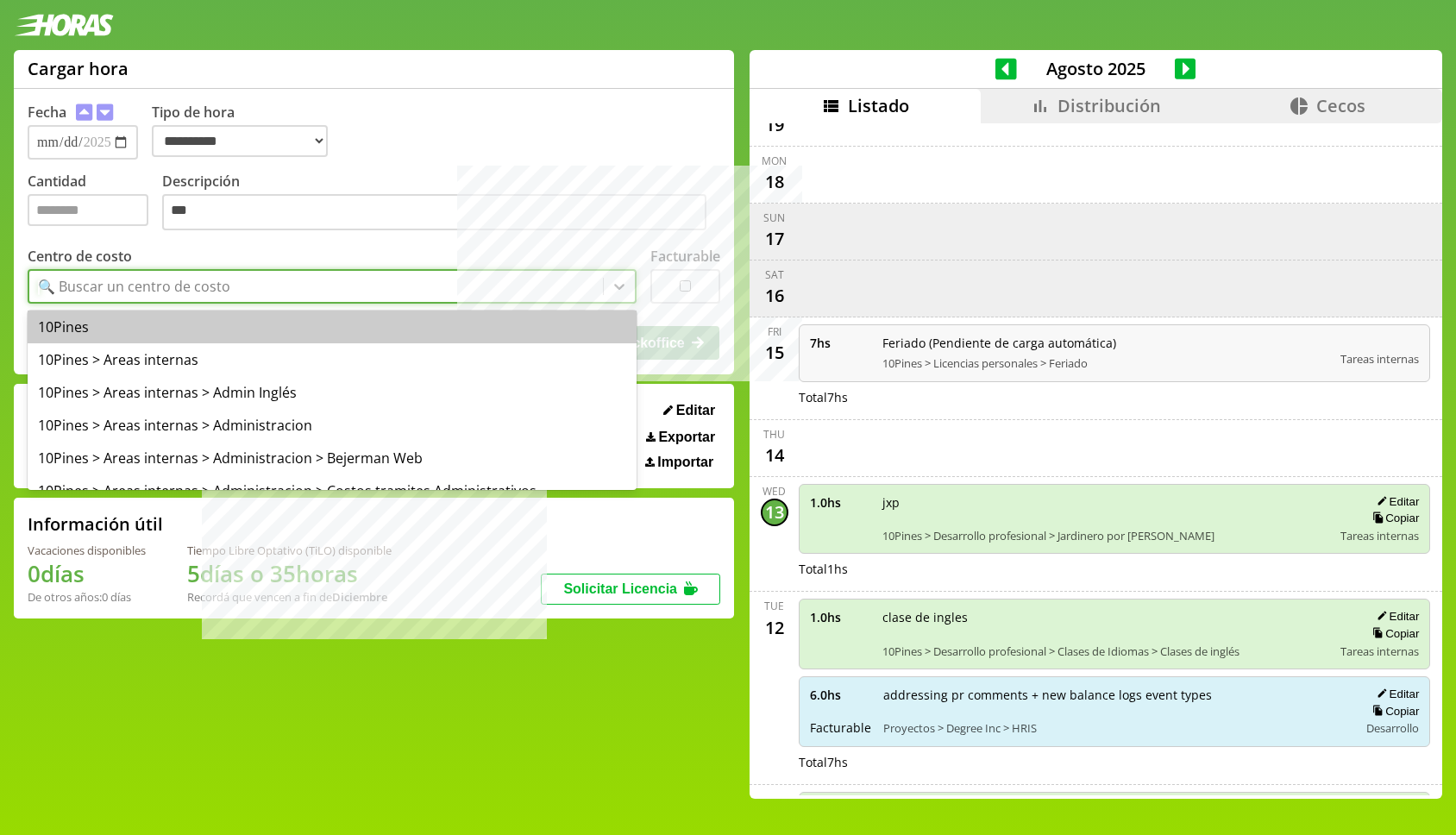
click at [364, 288] on div "🔍 Buscar un centro de costo" at bounding box center [315, 286] width 574 height 29
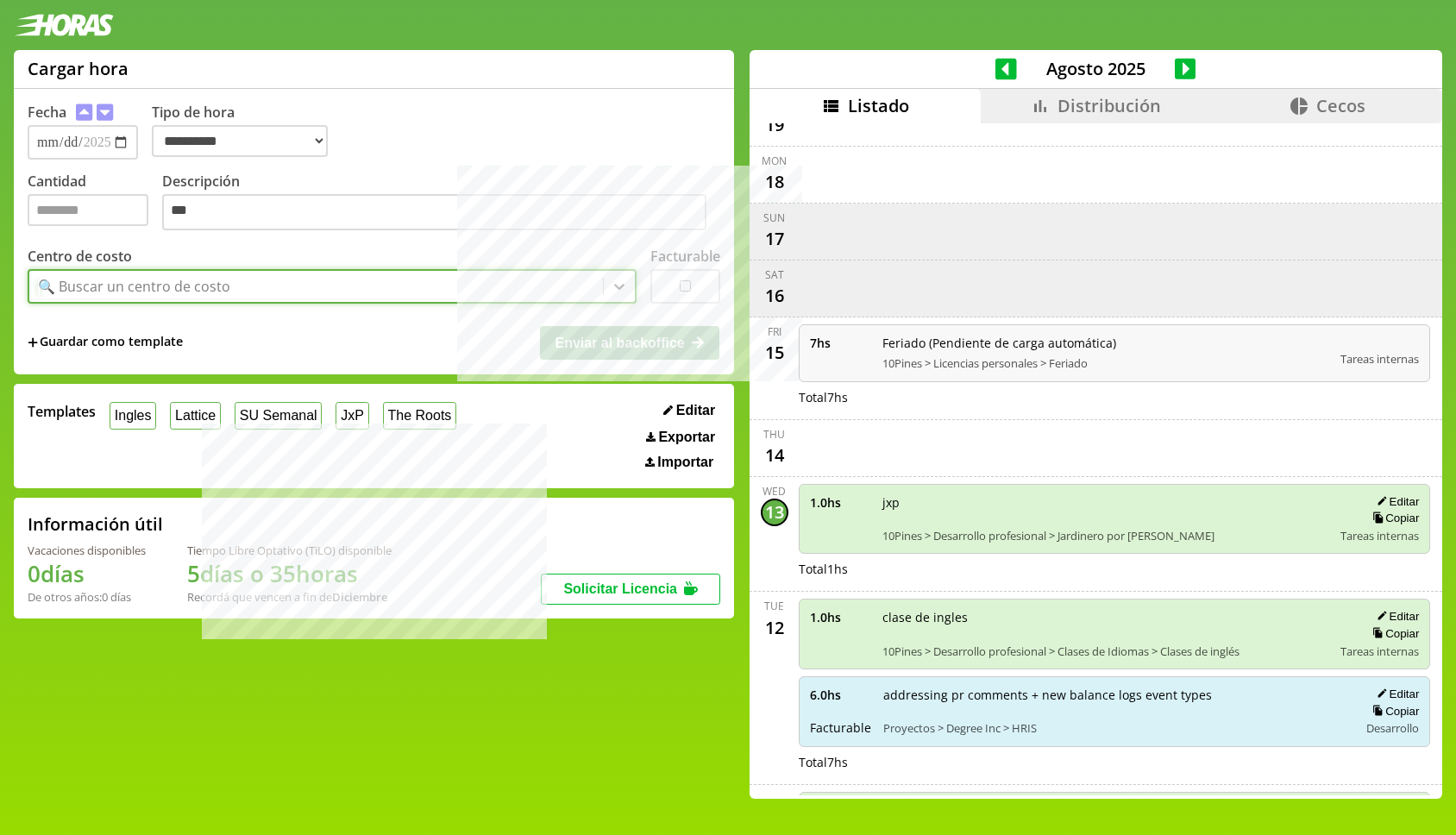
click at [364, 288] on div "🔍 Buscar un centro de costo" at bounding box center [315, 286] width 574 height 29
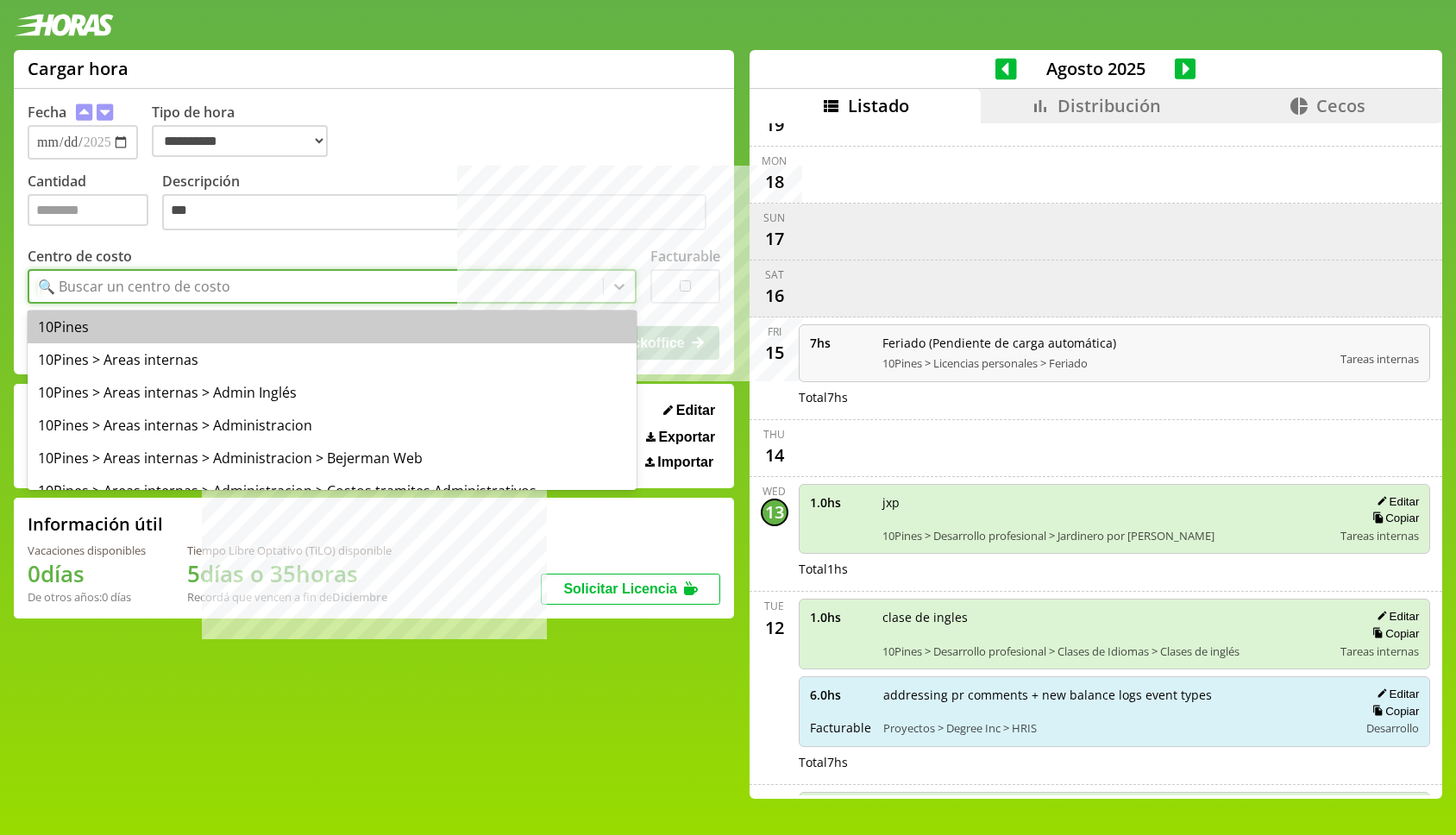
click at [364, 288] on div "🔍 Buscar un centro de costo" at bounding box center [315, 286] width 574 height 29
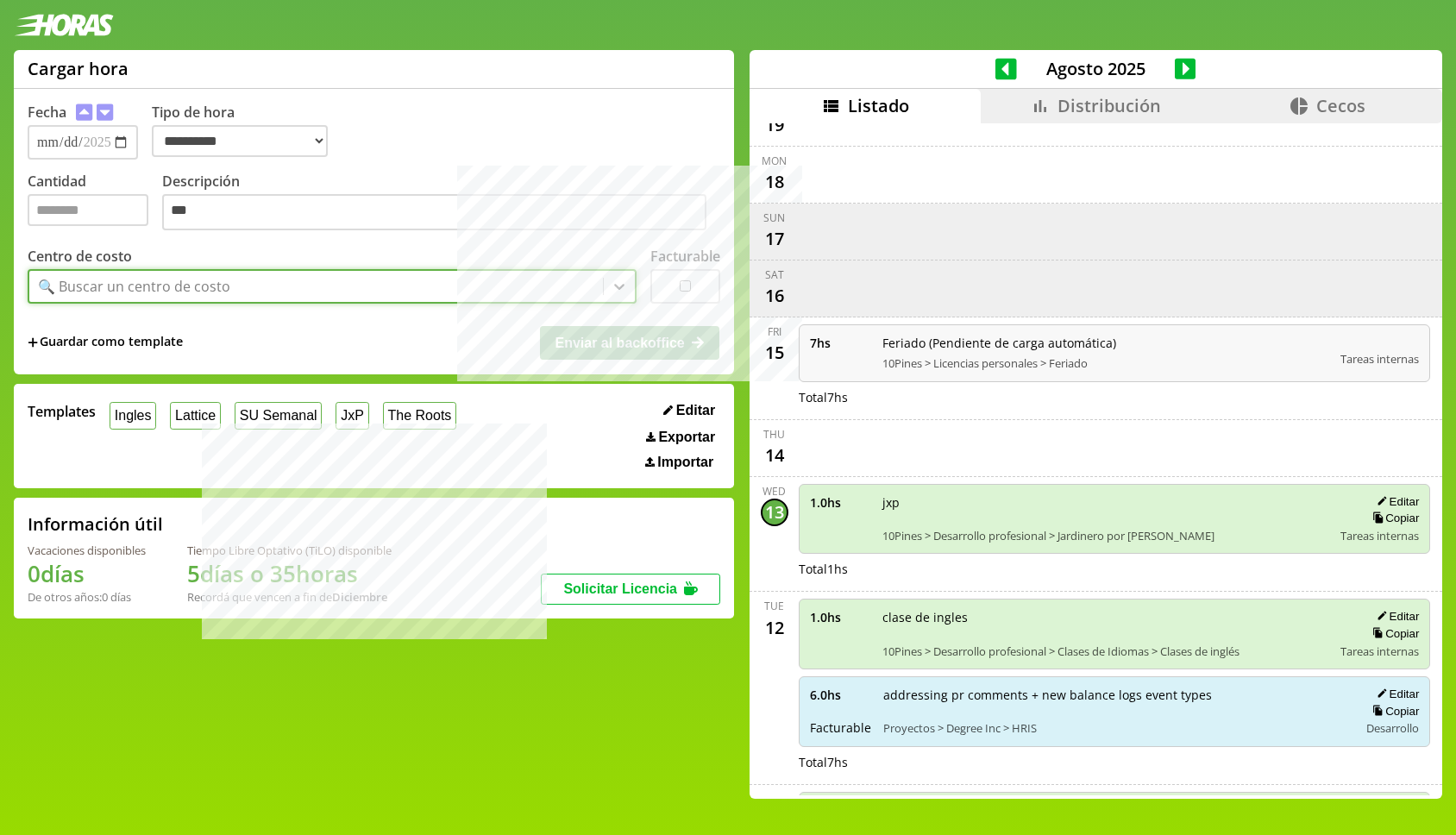
click at [364, 359] on div "+ Guardar como template Enviar al backoffice" at bounding box center [374, 342] width 693 height 33
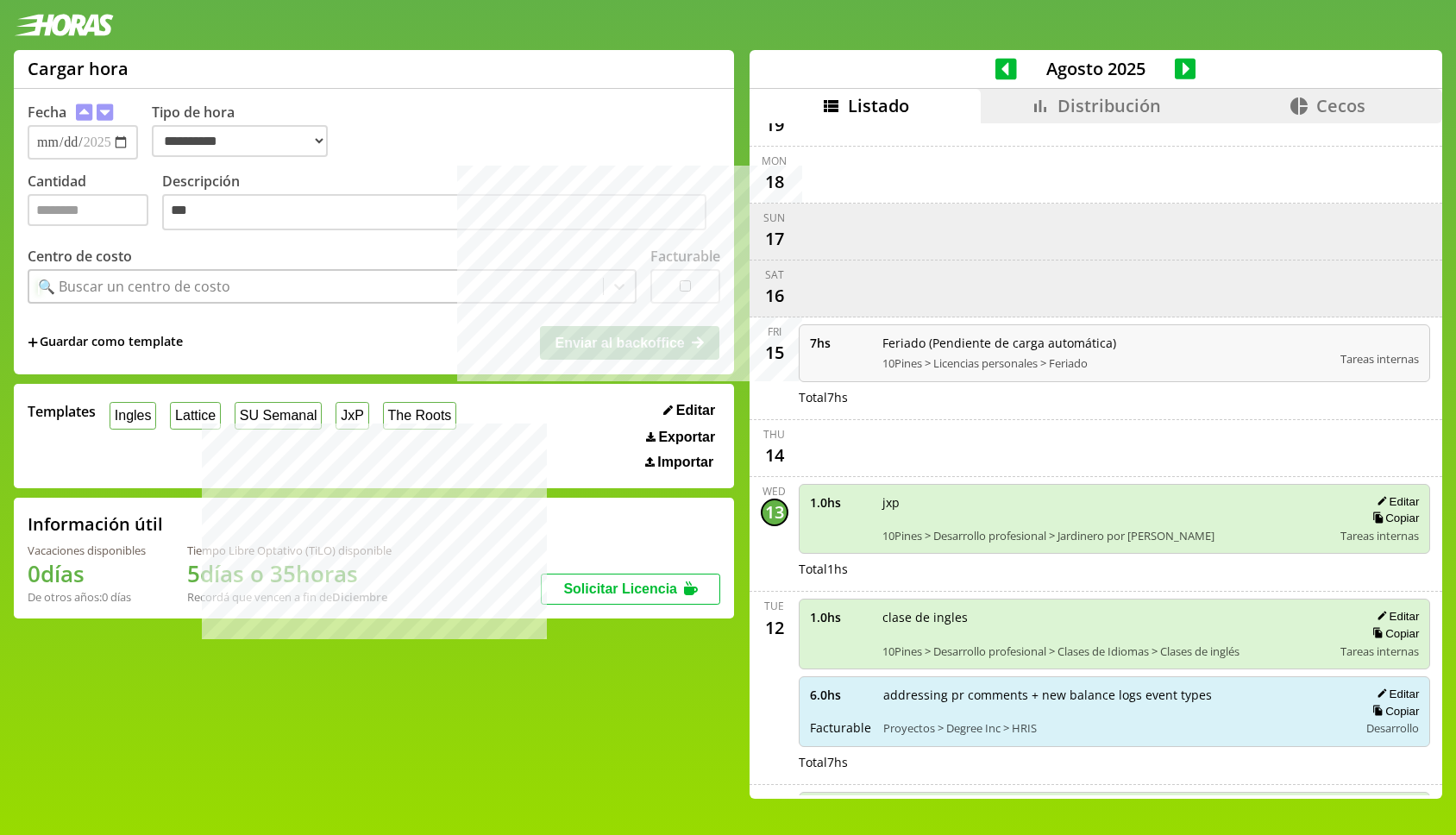
click at [397, 299] on div "🔍 Buscar un centro de costo" at bounding box center [315, 286] width 574 height 29
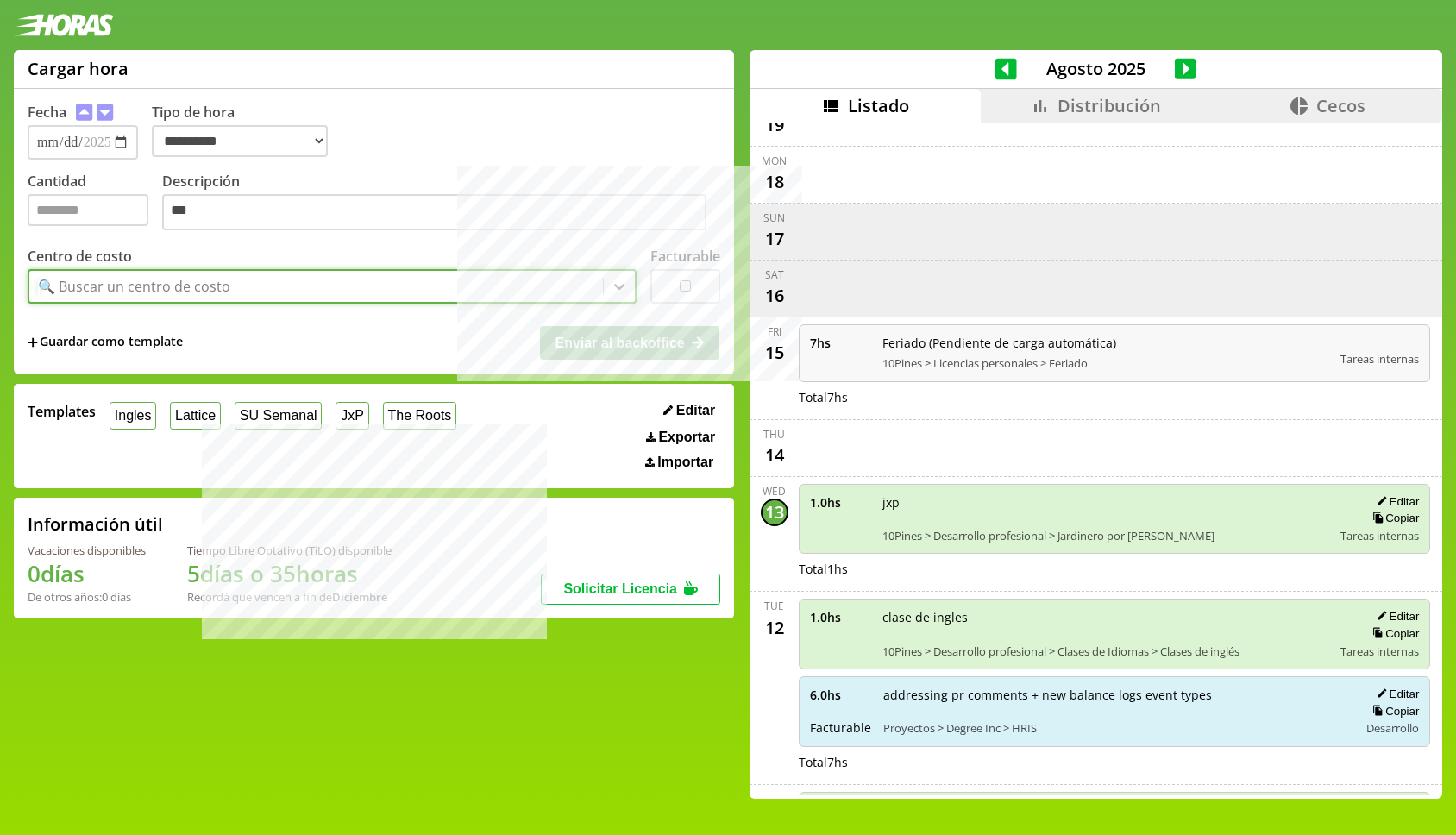
click at [406, 290] on div "🔍 Buscar un centro de costo" at bounding box center [315, 286] width 574 height 29
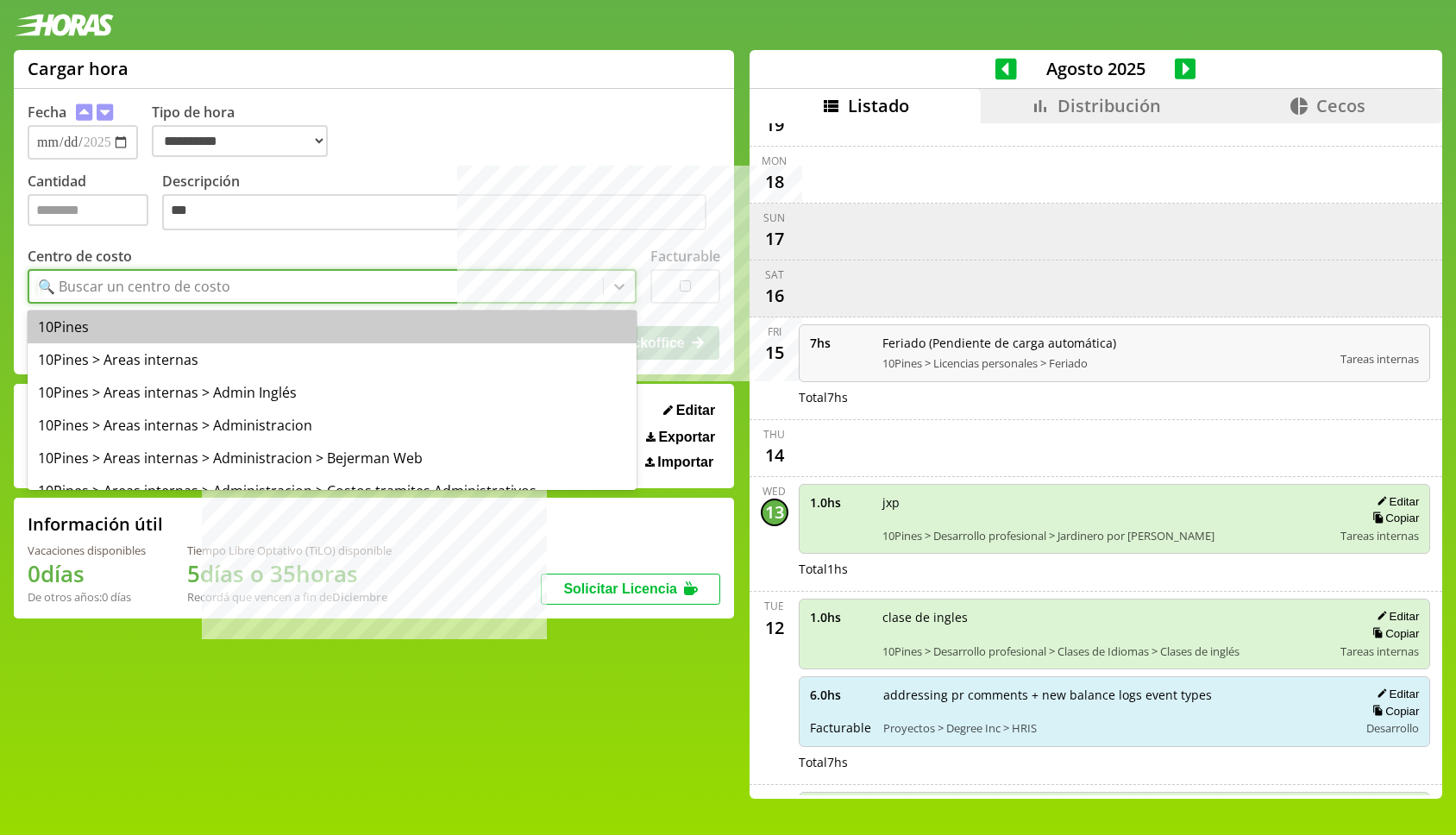
click at [406, 290] on div "🔍 Buscar un centro de costo" at bounding box center [315, 286] width 574 height 29
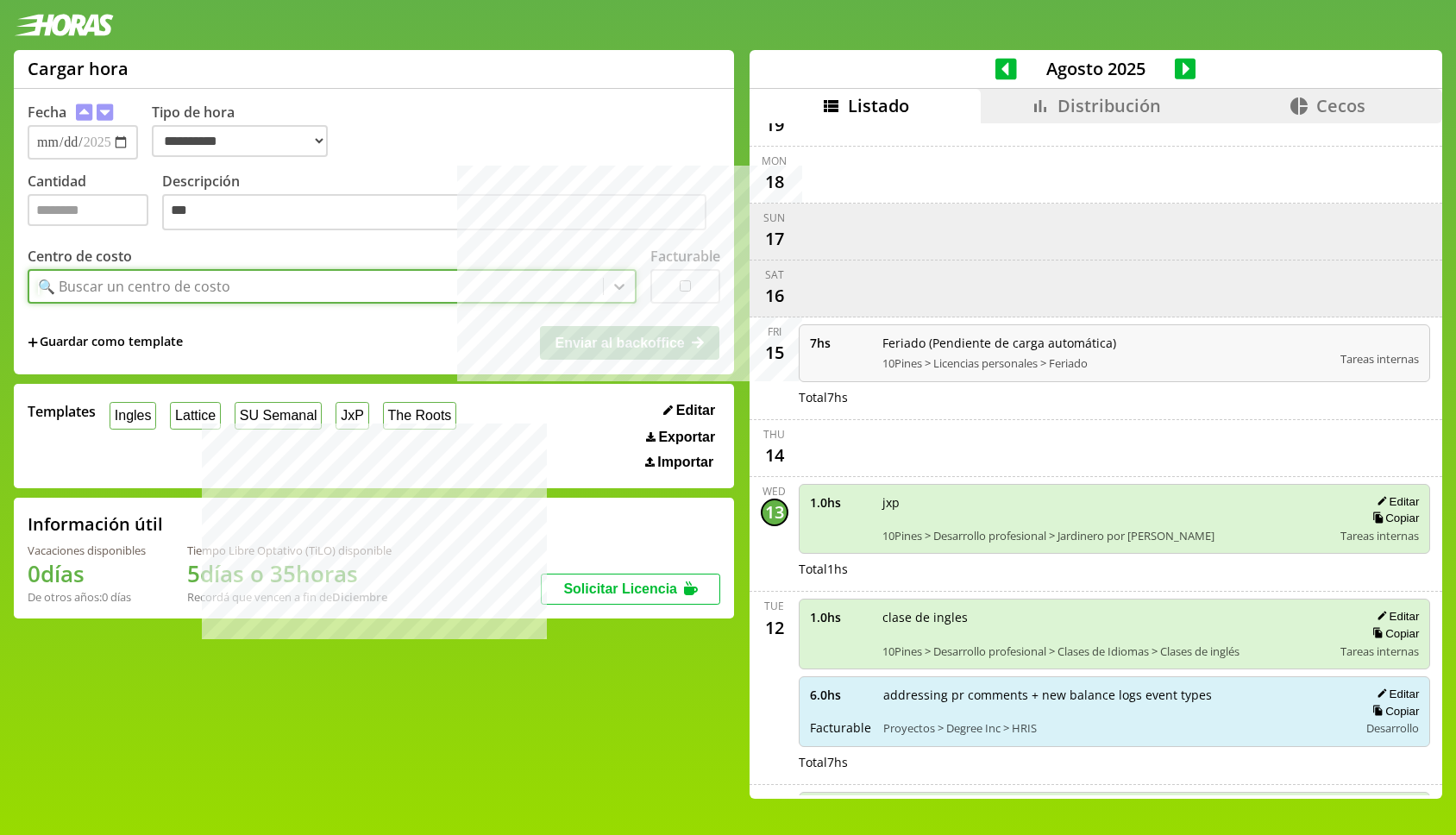
click at [406, 290] on div "🔍 Buscar un centro de costo" at bounding box center [315, 286] width 574 height 29
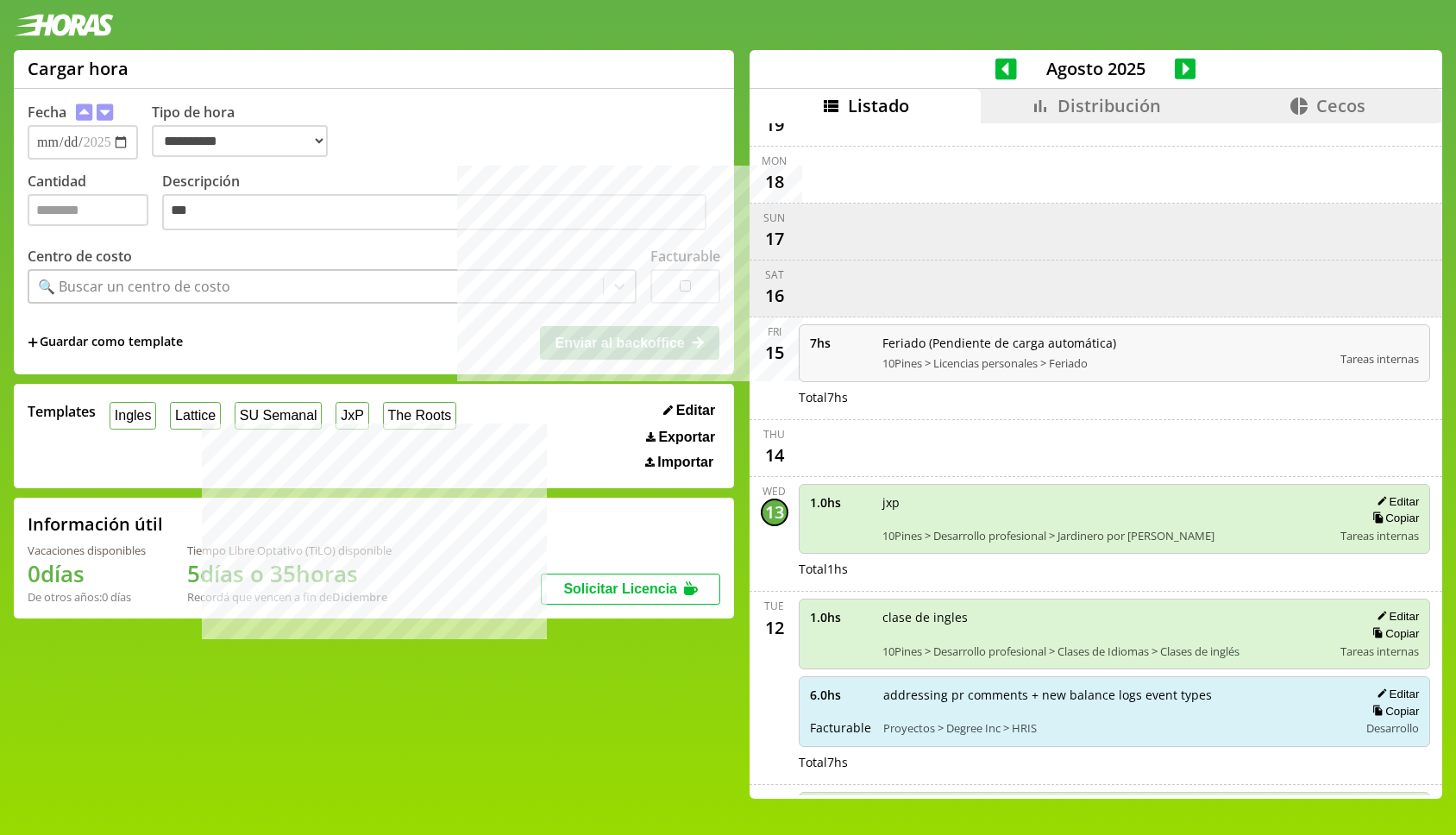
click at [435, 255] on div "Centro de costo 🔍 Buscar un centro de costo" at bounding box center [332, 275] width 609 height 57
click at [410, 286] on div "🔍 Buscar un centro de costo" at bounding box center [315, 286] width 574 height 29
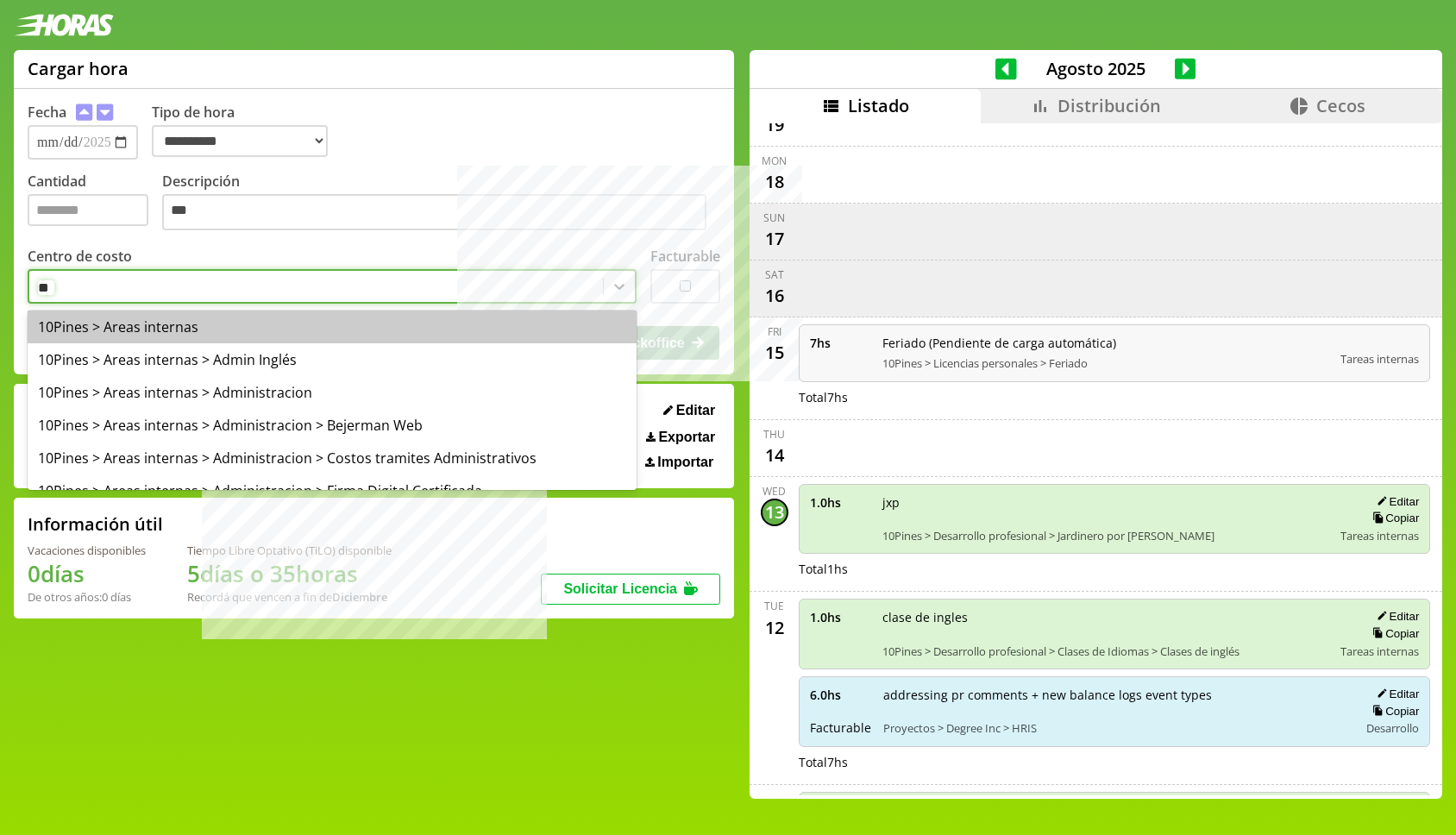
type input "*"
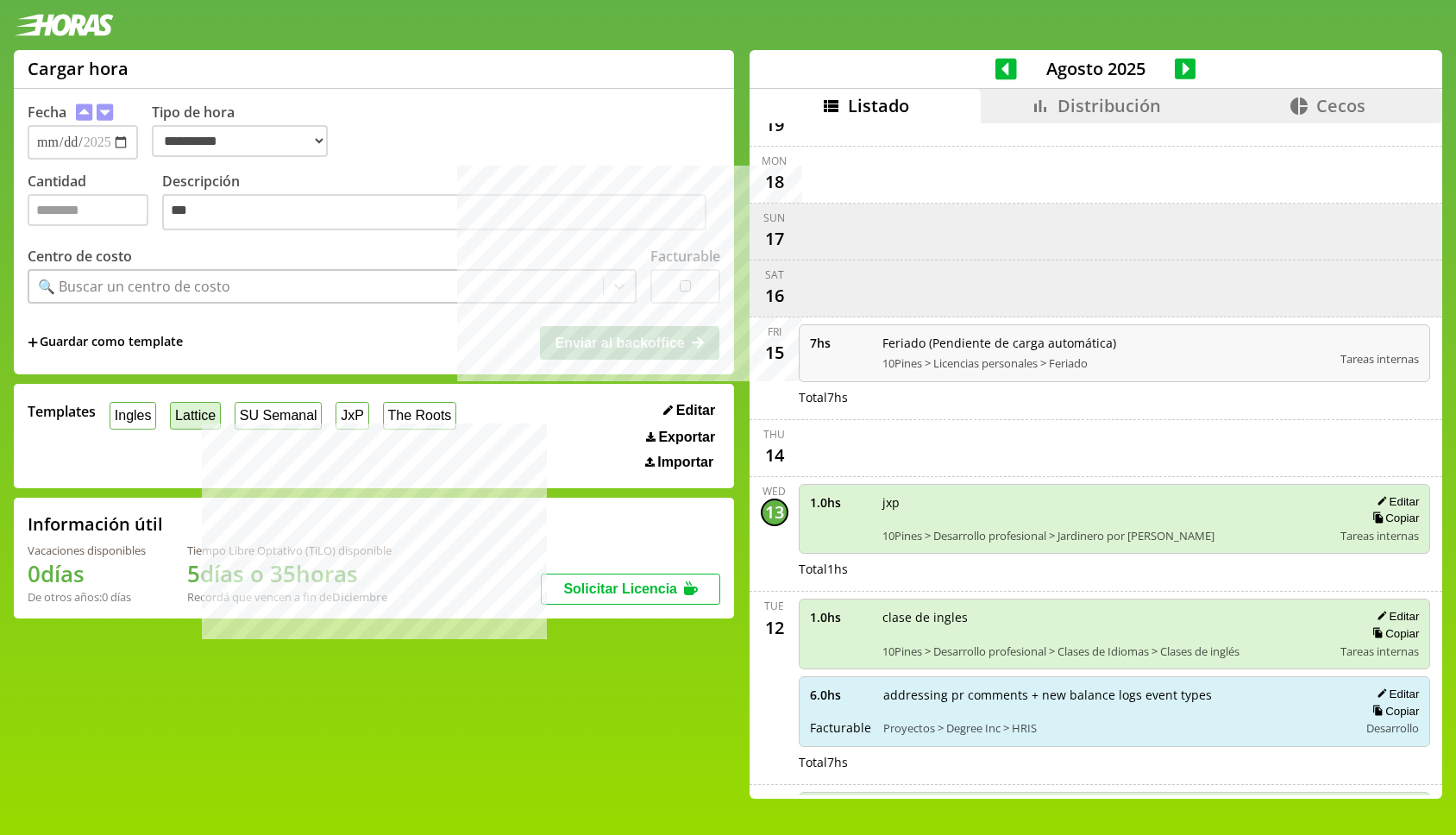
click at [214, 418] on button "Lattice" at bounding box center [195, 416] width 51 height 27
click at [45, 207] on input "*" at bounding box center [89, 210] width 121 height 32
type input "*"
click at [283, 208] on textarea "***" at bounding box center [434, 212] width 544 height 36
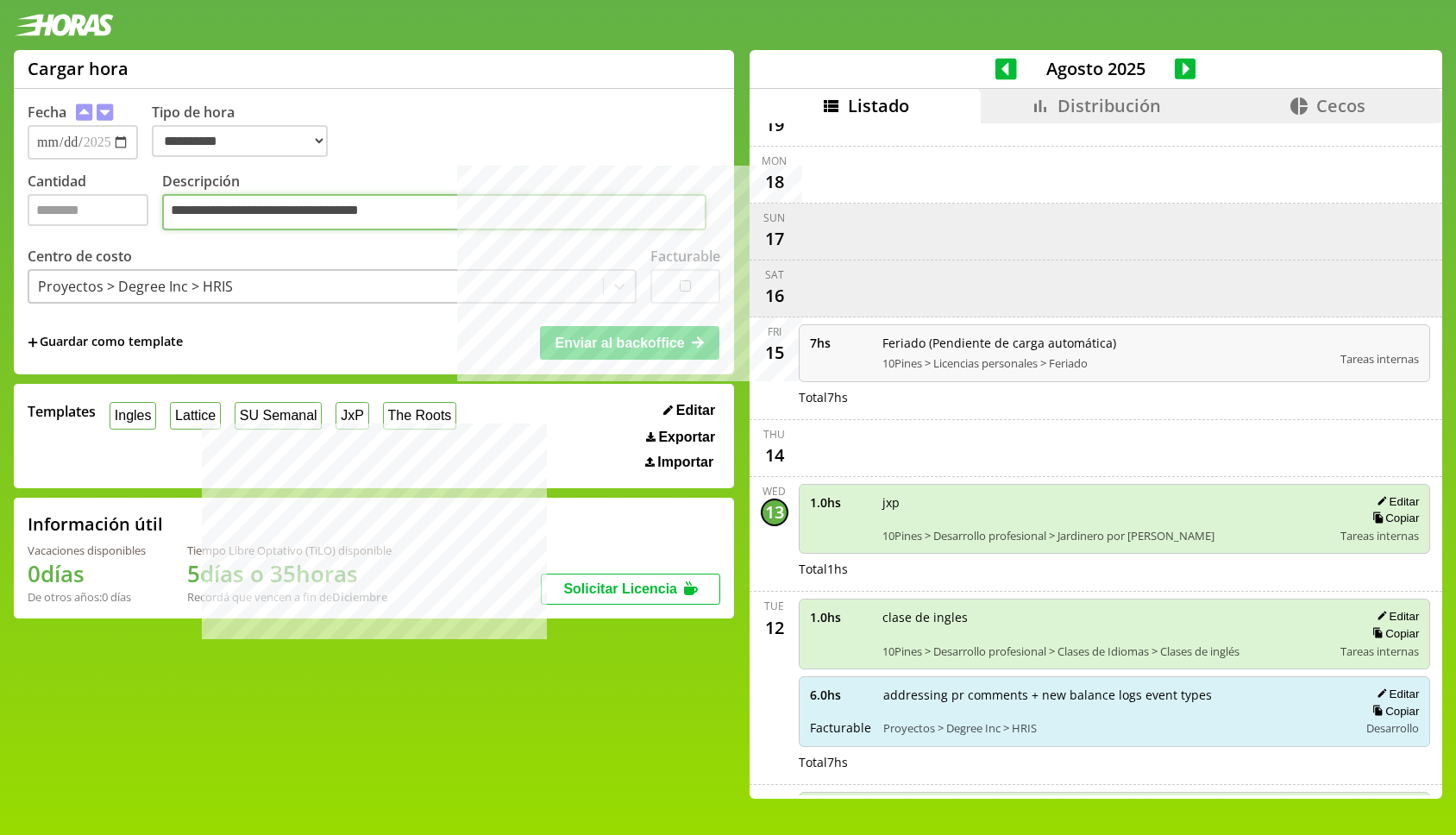
type textarea "**********"
click at [642, 351] on span "Enviar al backoffice" at bounding box center [619, 342] width 129 height 14
